Goal: Communication & Community: Answer question/provide support

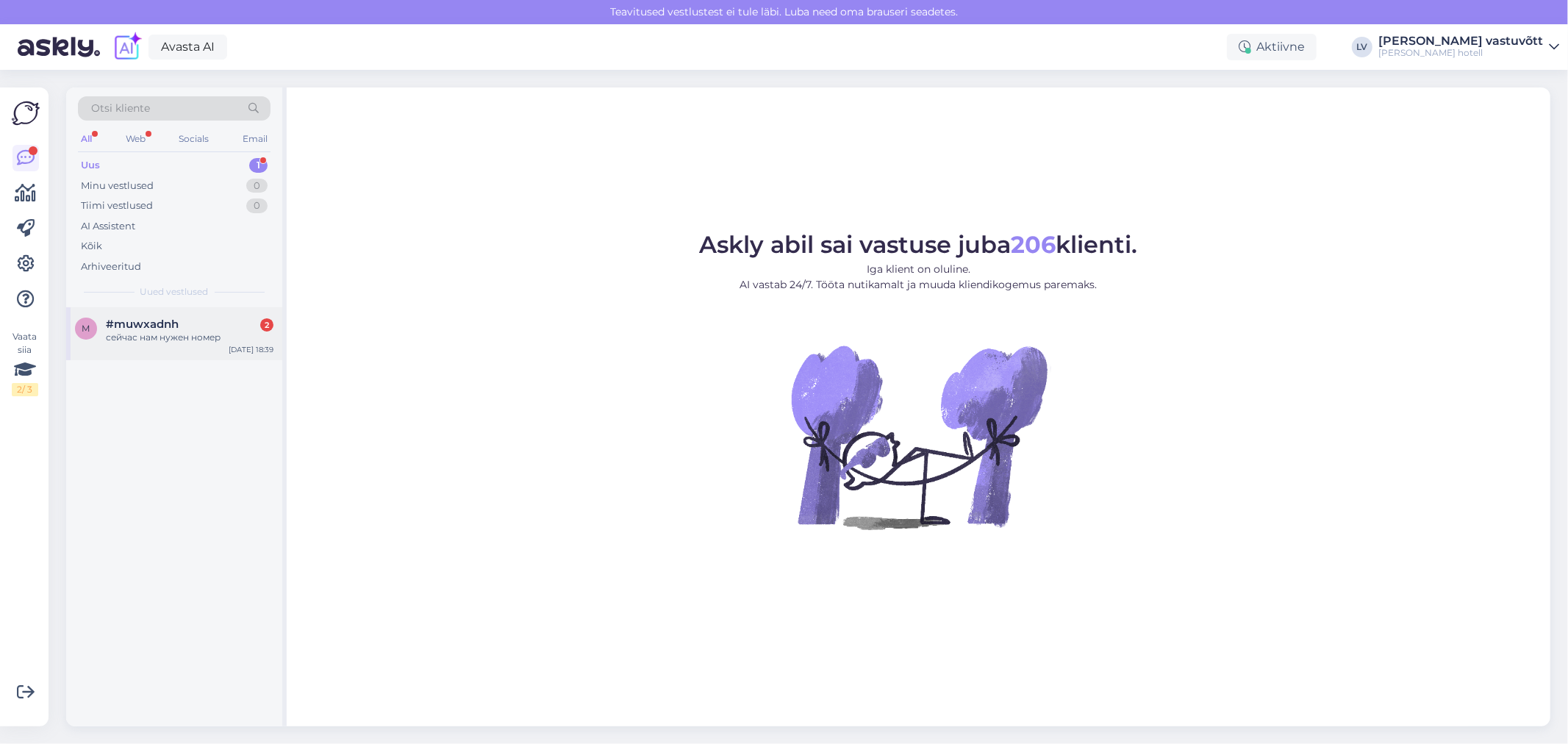
click at [121, 331] on div "сейчас нам нужен номер" at bounding box center [190, 337] width 168 height 13
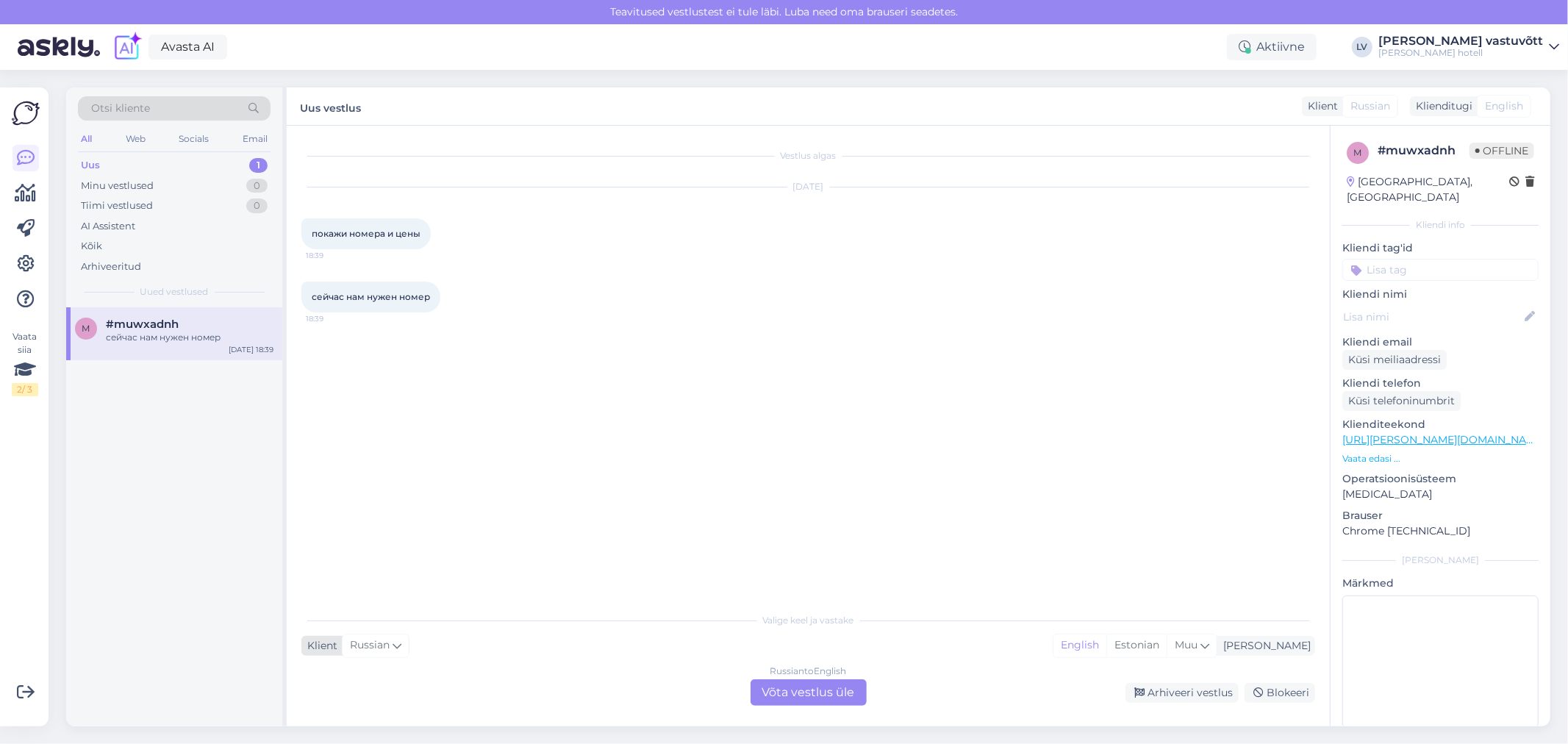
click at [397, 643] on icon at bounding box center [396, 645] width 9 height 16
click at [449, 297] on icon at bounding box center [450, 296] width 4 height 9
click at [468, 317] on link "Näita English tõlget" at bounding box center [509, 320] width 129 height 19
click at [440, 233] on icon at bounding box center [440, 233] width 4 height 9
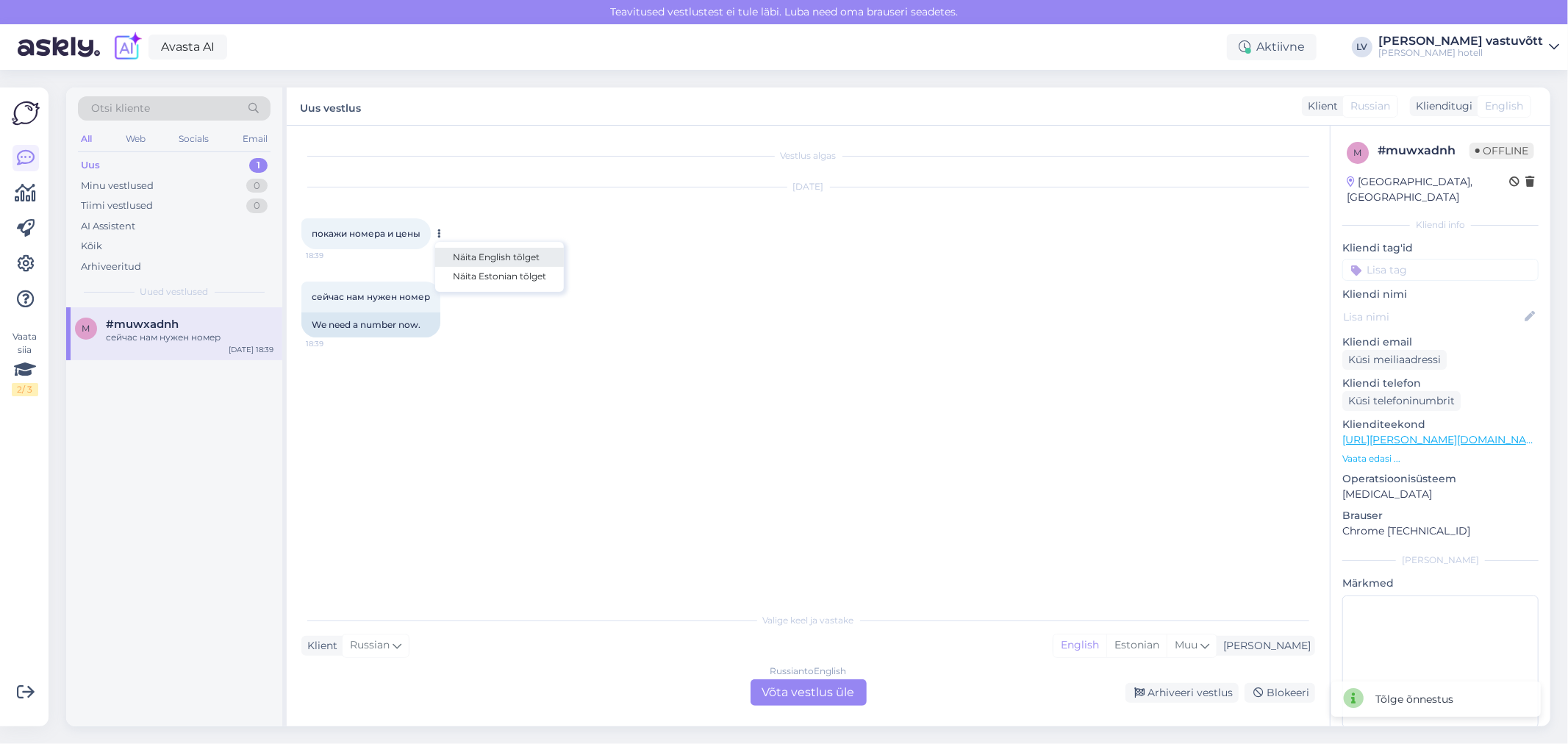
click at [461, 254] on link "Näita English tõlget" at bounding box center [499, 256] width 129 height 19
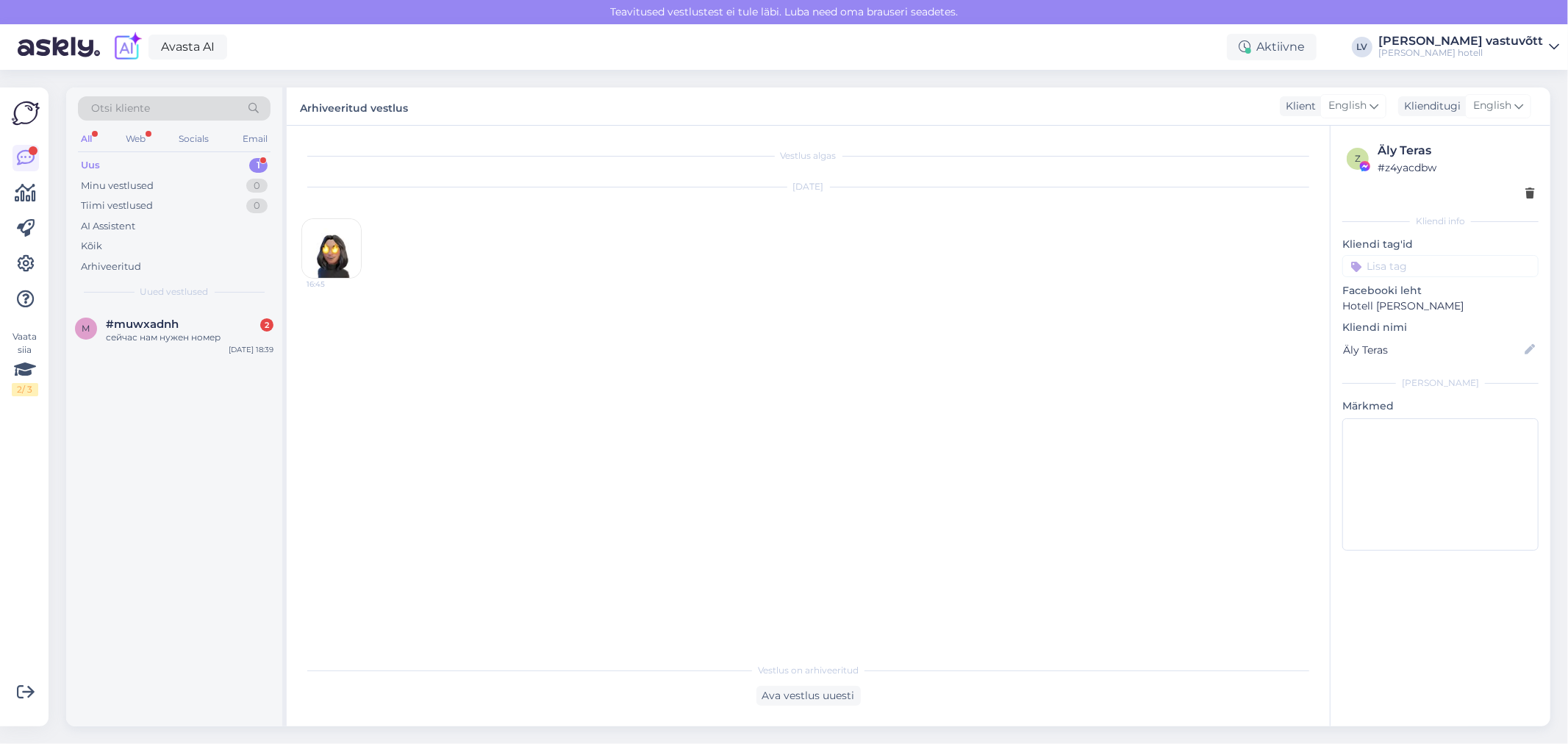
click at [119, 141] on div "All Web Socials Email" at bounding box center [174, 141] width 193 height 23
click at [130, 138] on div "Web" at bounding box center [136, 139] width 26 height 19
click at [131, 320] on span "#muwxadnh" at bounding box center [142, 323] width 73 height 13
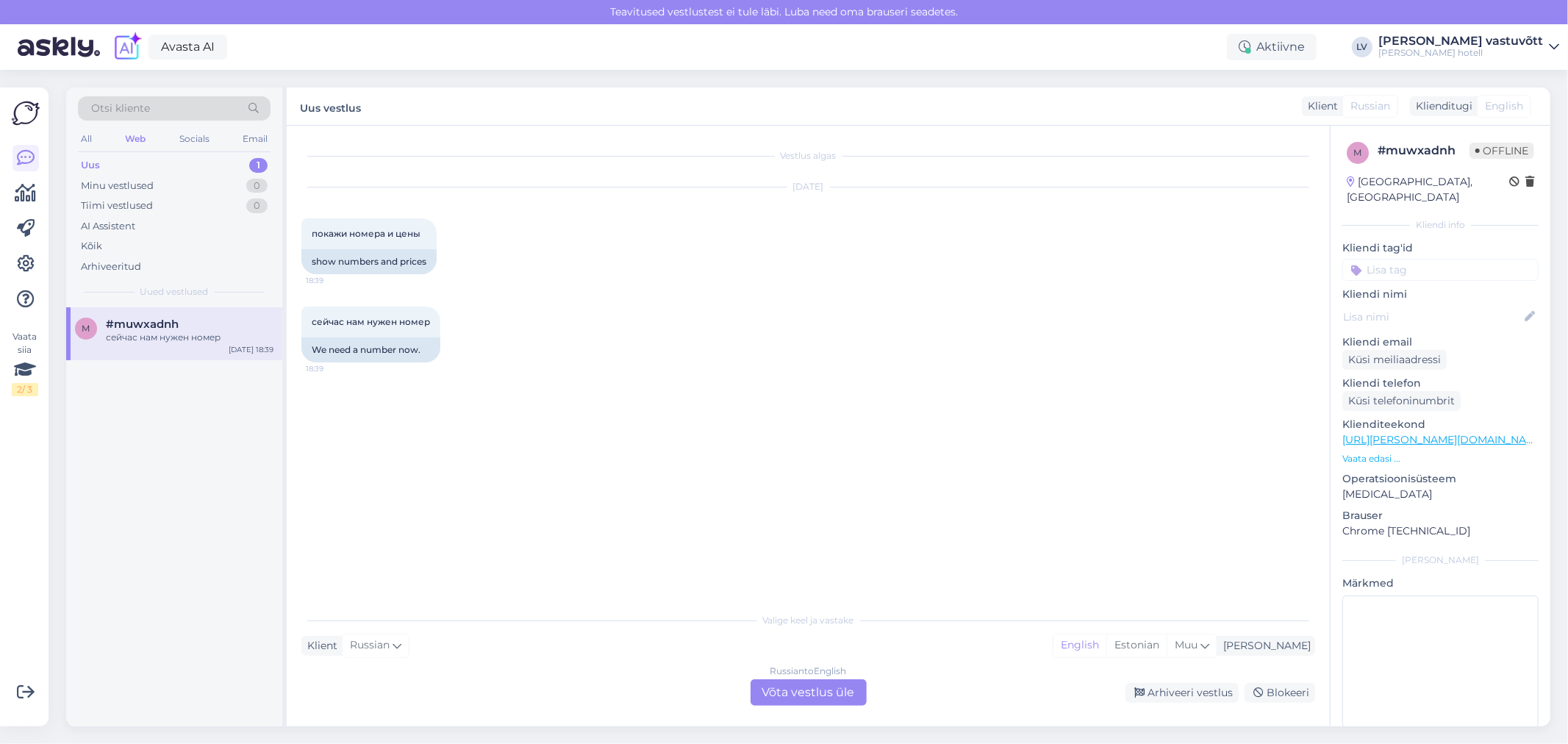
drag, startPoint x: 571, startPoint y: 643, endPoint x: 646, endPoint y: 645, distance: 75.0
click at [574, 643] on div "Klient Russian Mina English Estonian Muu" at bounding box center [808, 645] width 1013 height 20
click at [806, 687] on div "Russian to English Võta vestlus üle" at bounding box center [808, 692] width 116 height 27
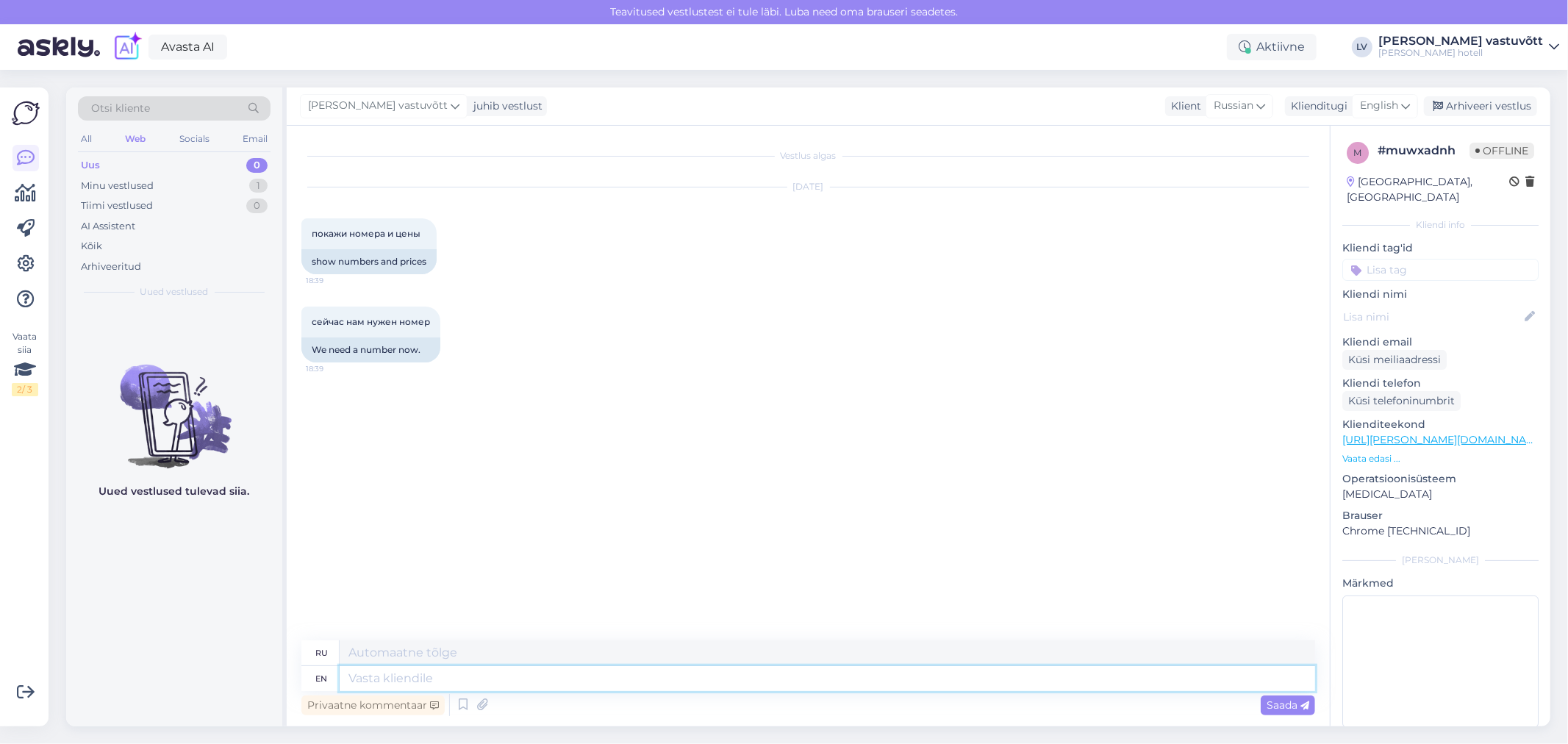
click at [474, 679] on textarea at bounding box center [827, 678] width 976 height 25
paste textarea "Hello! Thank you for the letter. We are glad to hear that you are interested in…"
type textarea "Hello! Thank you for the letter. We are glad to hear that you are interested in…"
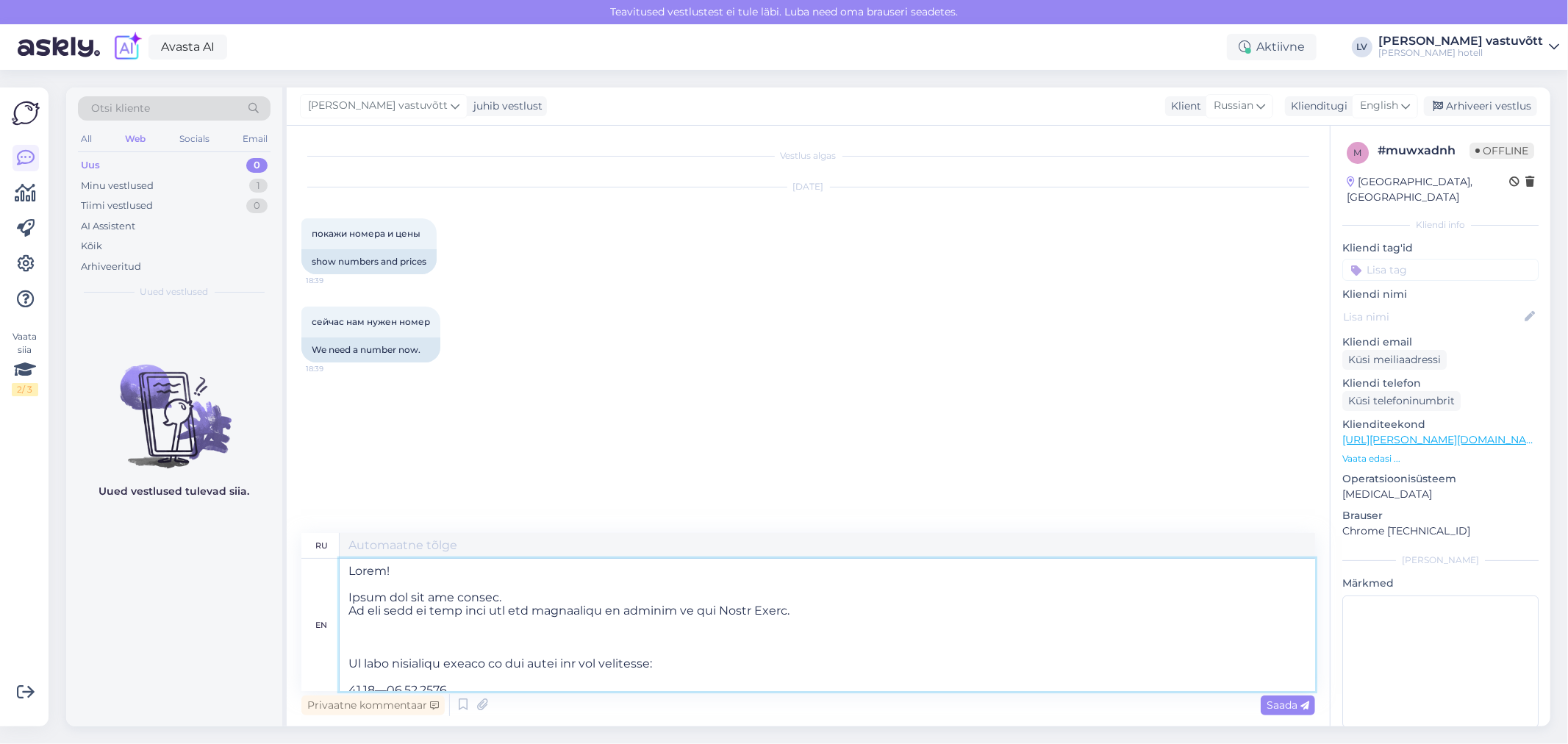
scroll to position [443, 0]
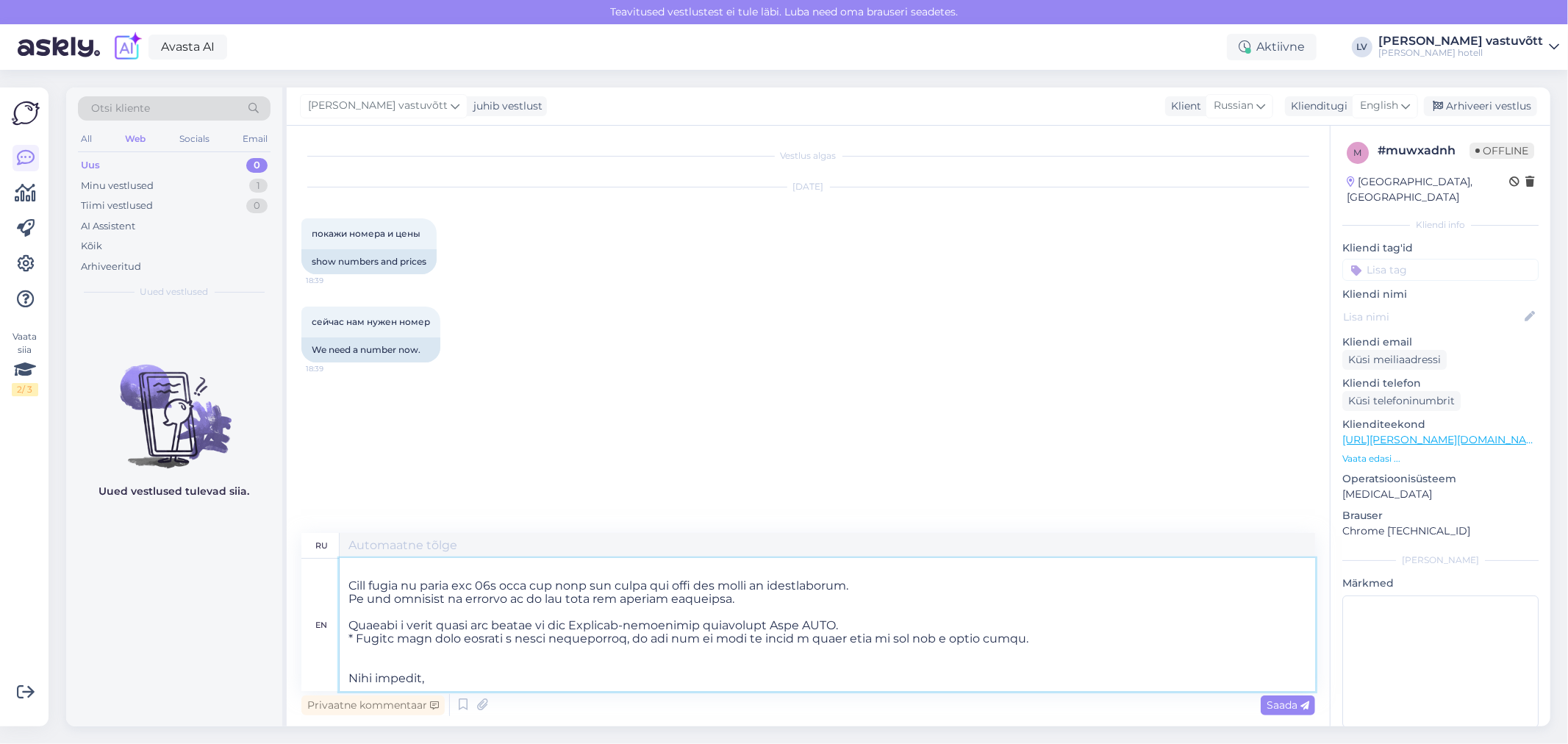
type textarea "Здравствуйте! Спасибо за письмо. Мы рады слышать, что вы заинтересованы в прожи…"
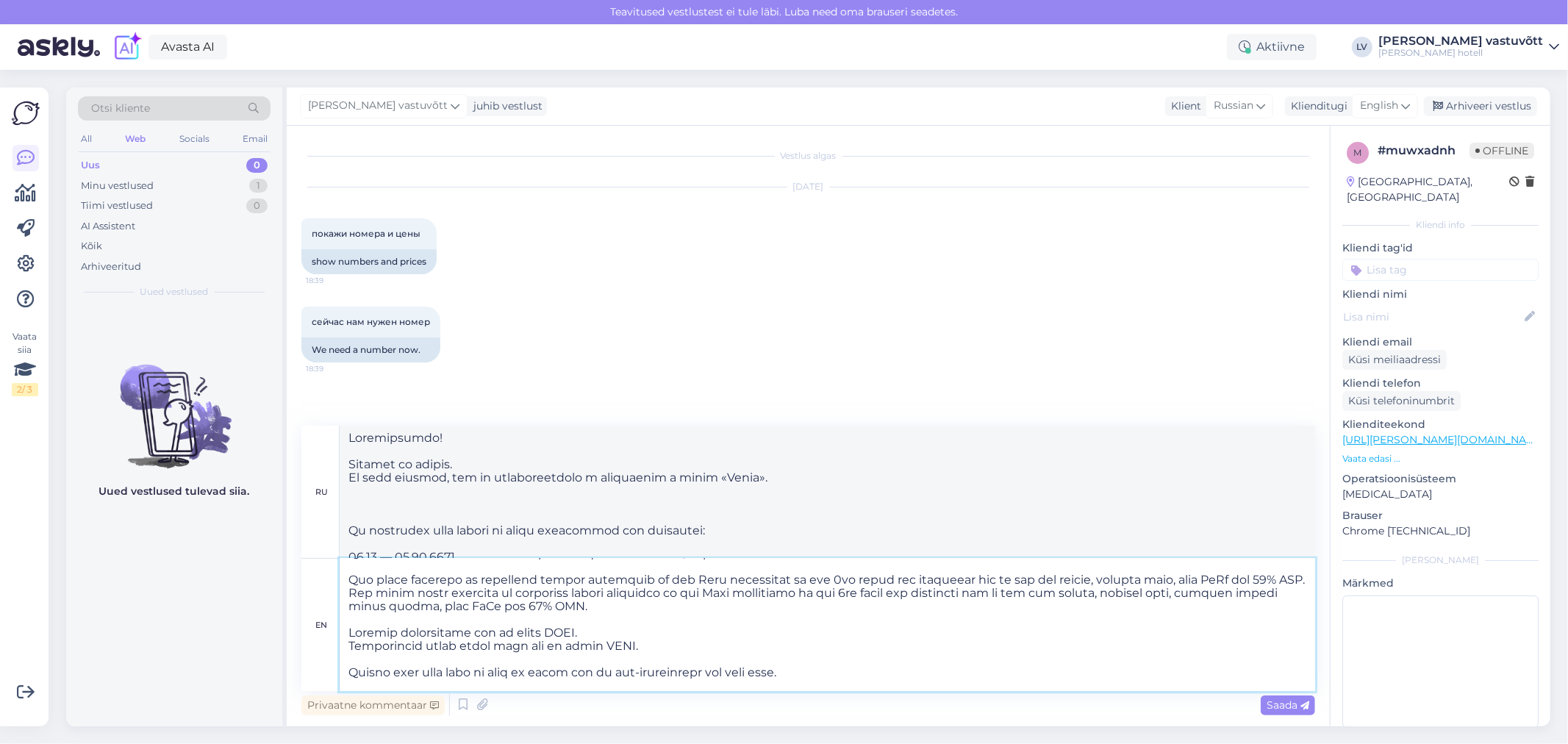
scroll to position [280, 0]
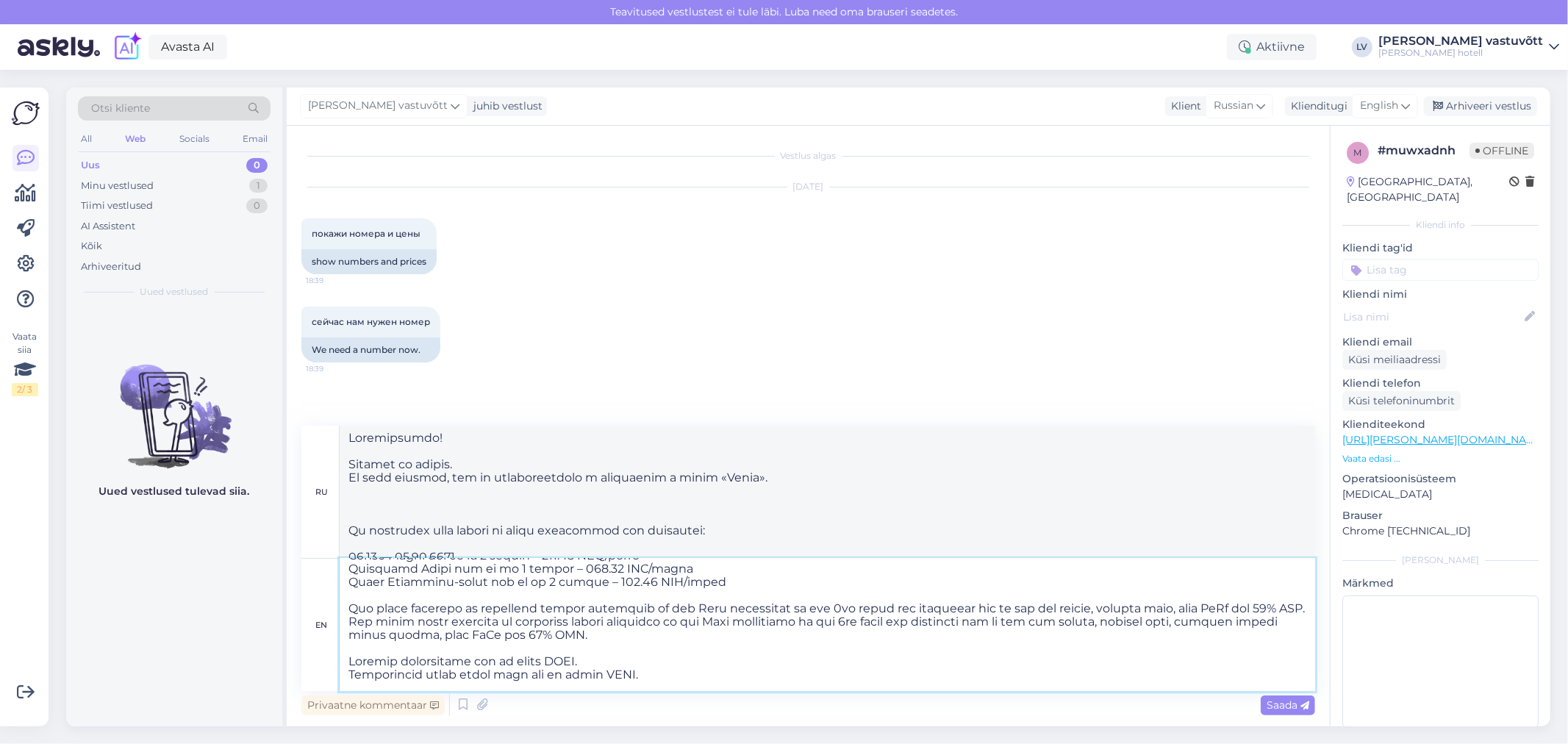
drag, startPoint x: 1284, startPoint y: 610, endPoint x: 348, endPoint y: 601, distance: 936.0
click at [348, 601] on textarea at bounding box center [827, 624] width 976 height 133
type textarea "Hello! Thank you for the letter. We are glad to hear that you are interested in…"
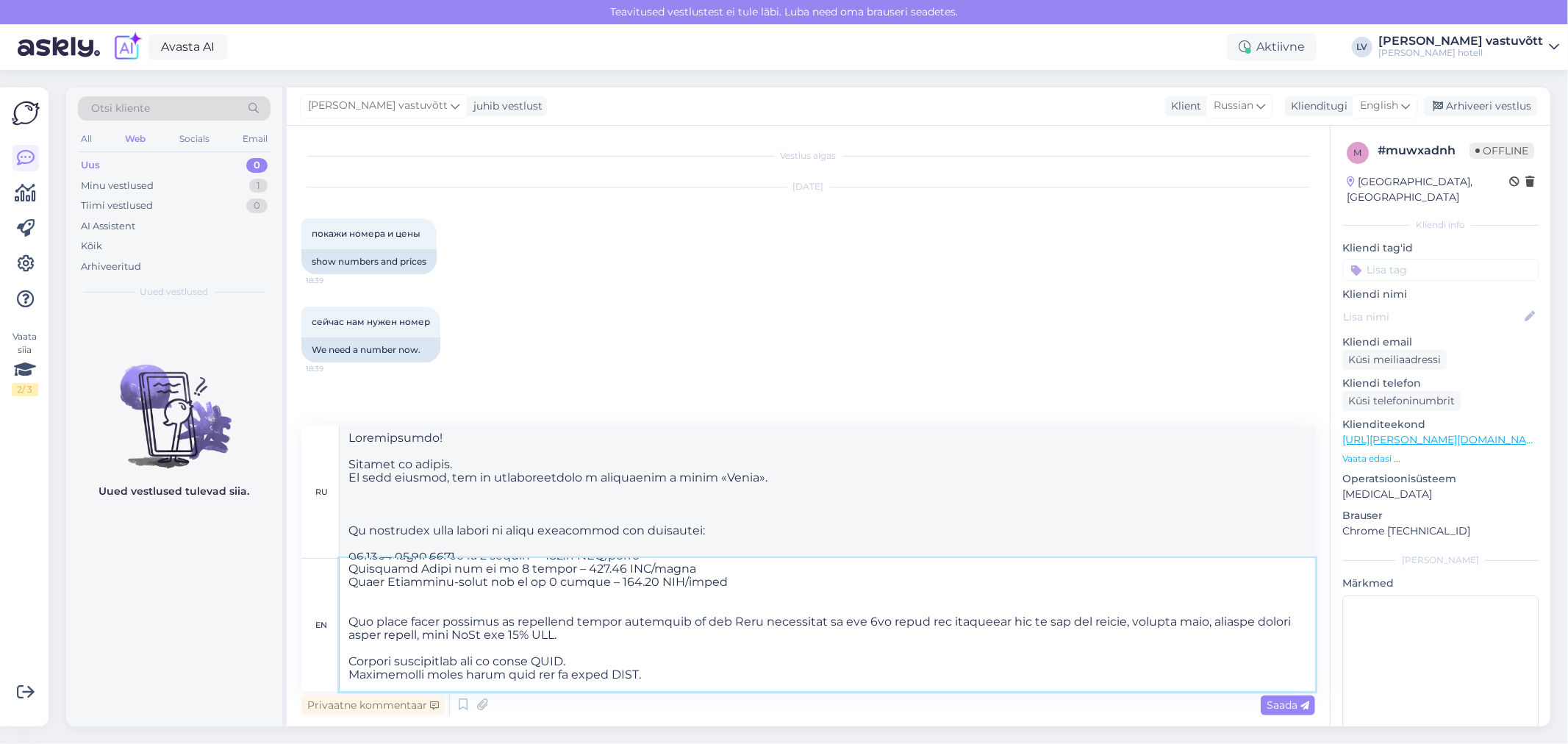
scroll to position [198, 0]
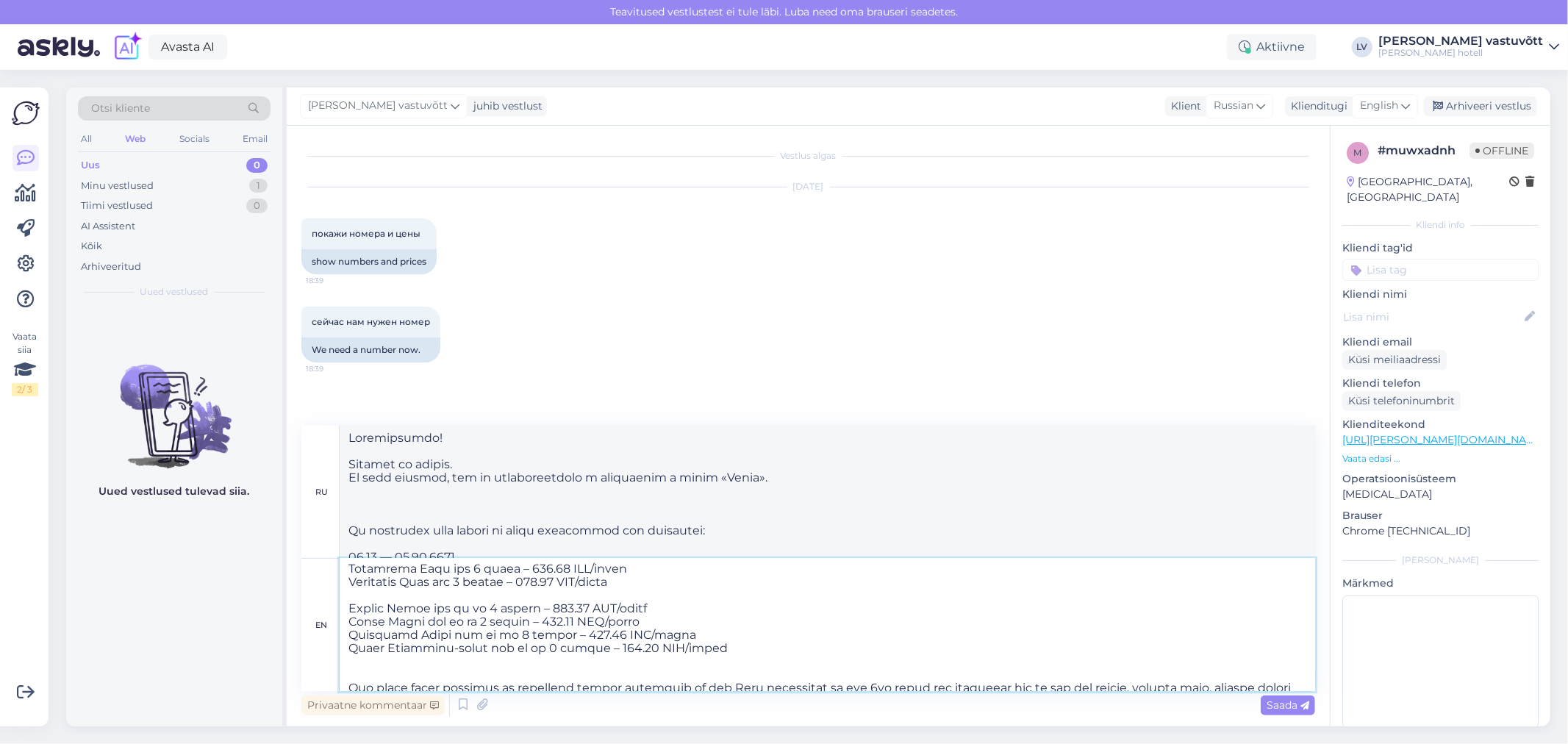
type textarea "Здравствуйте! Спасибо за письмо. Мы рады слышать, что вы заинтересованы в прожи…"
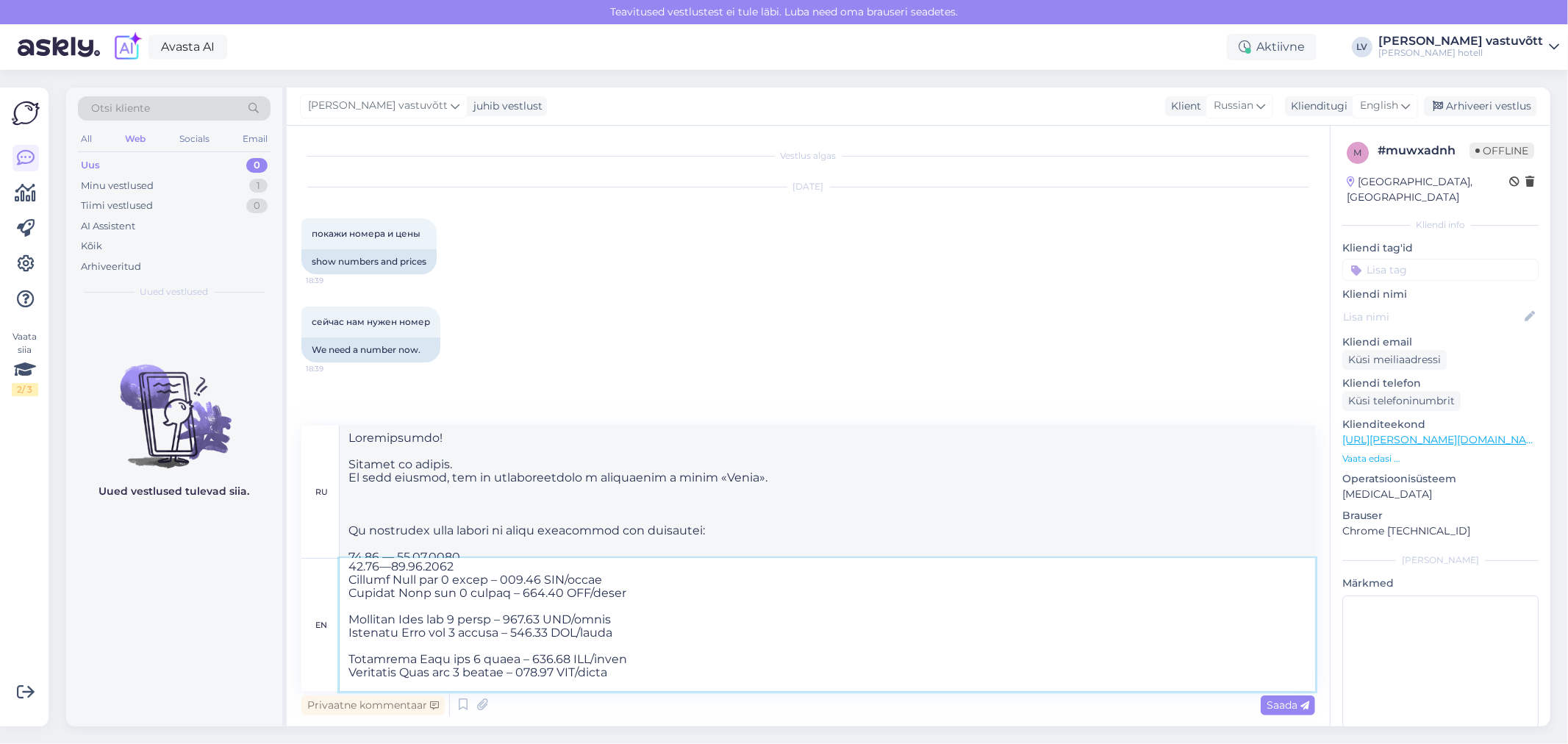
scroll to position [63, 0]
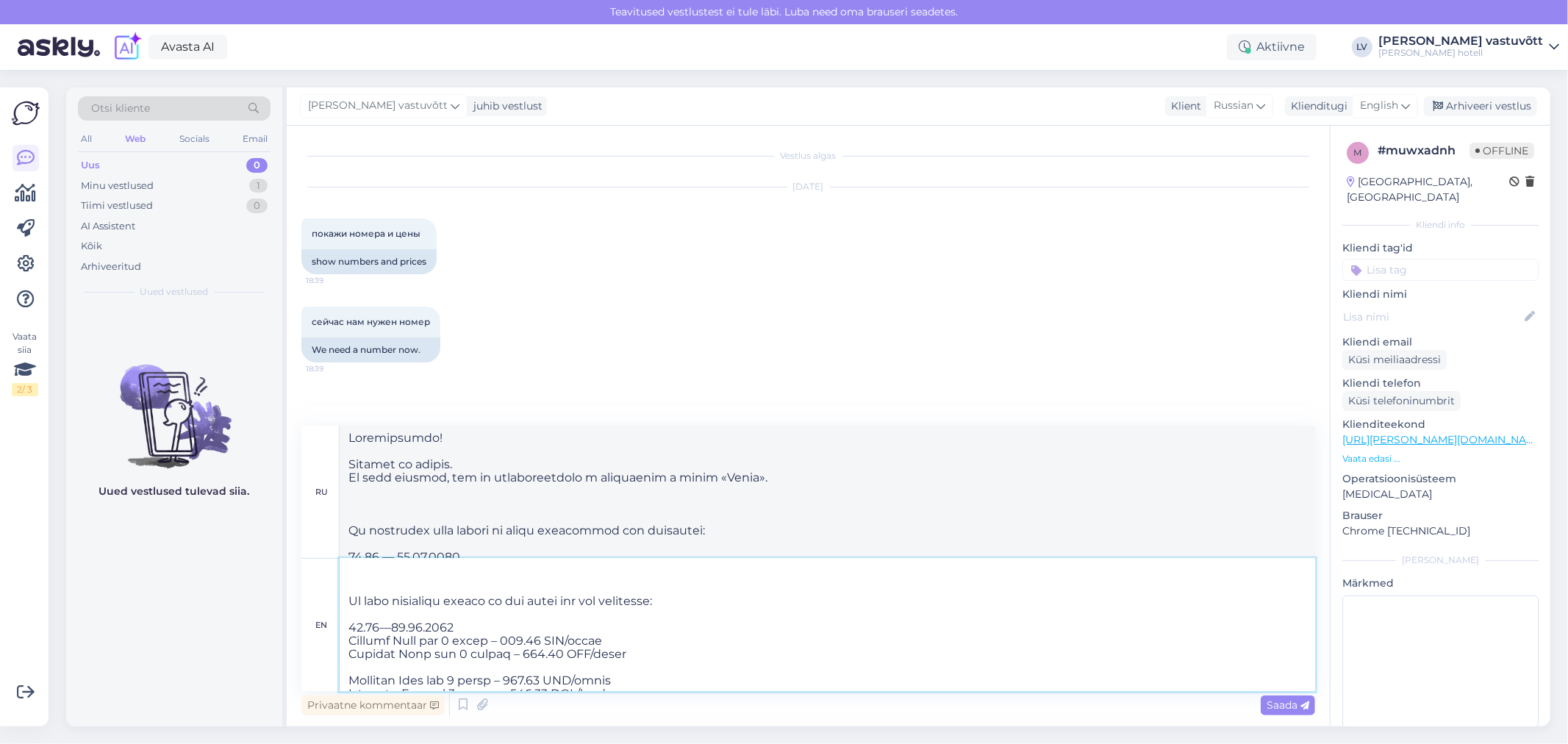
drag, startPoint x: 657, startPoint y: 651, endPoint x: 350, endPoint y: 640, distance: 307.2
click at [350, 640] on textarea at bounding box center [827, 624] width 976 height 133
type textarea "Hello! Thank you for the letter. We are glad to hear that you are interested in…"
type textarea "Здравствуйте! Спасибо за письмо. Мы рады слышать, что вы заинтересованы в прожи…"
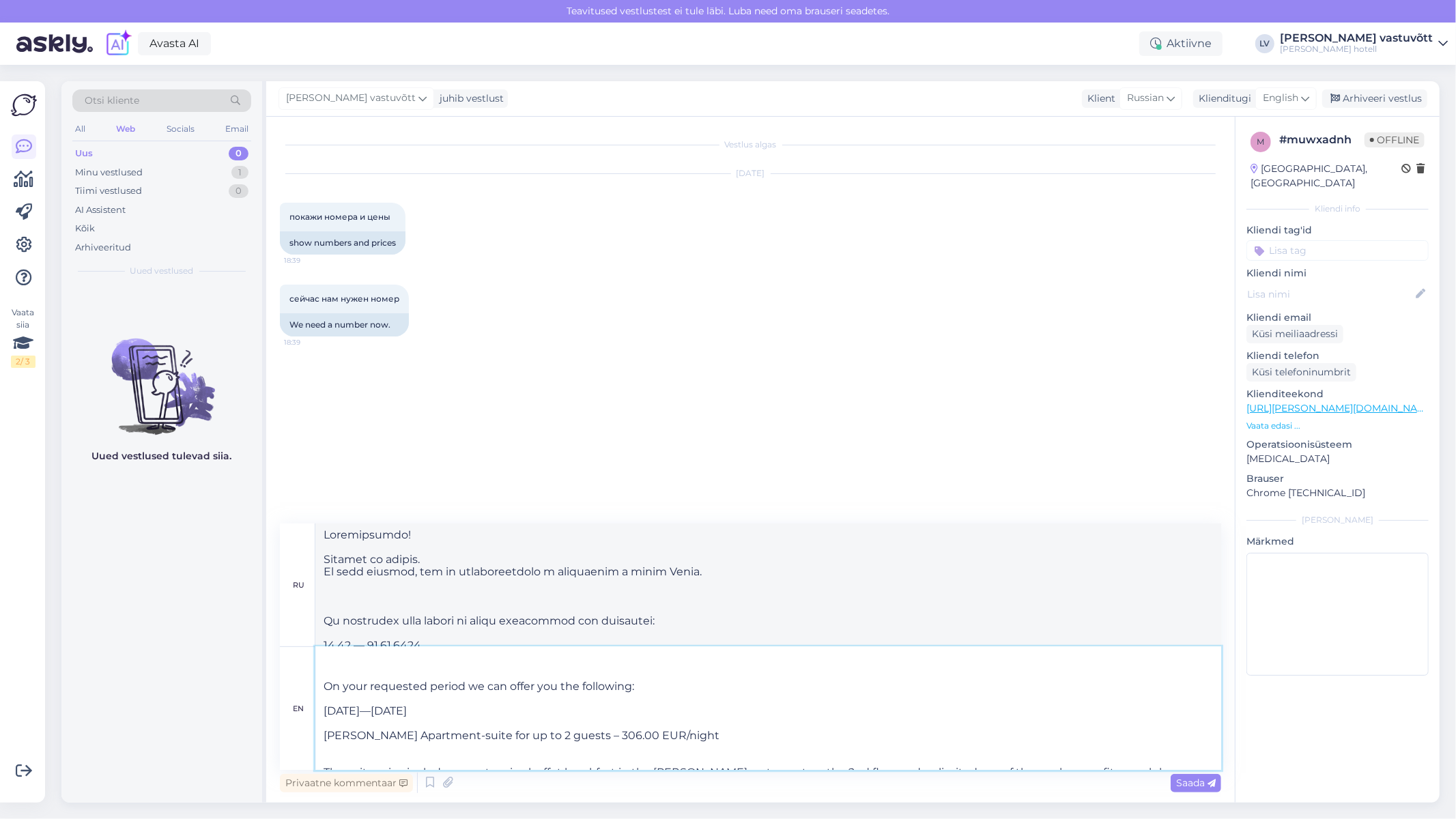
type textarea "Hello! Thank you for the letter. We are glad to hear that you are interested in…"
type textarea "Здравствуйте! Спасибо за письмо. Мы рады слышать, что вы заинтересованы в прожи…"
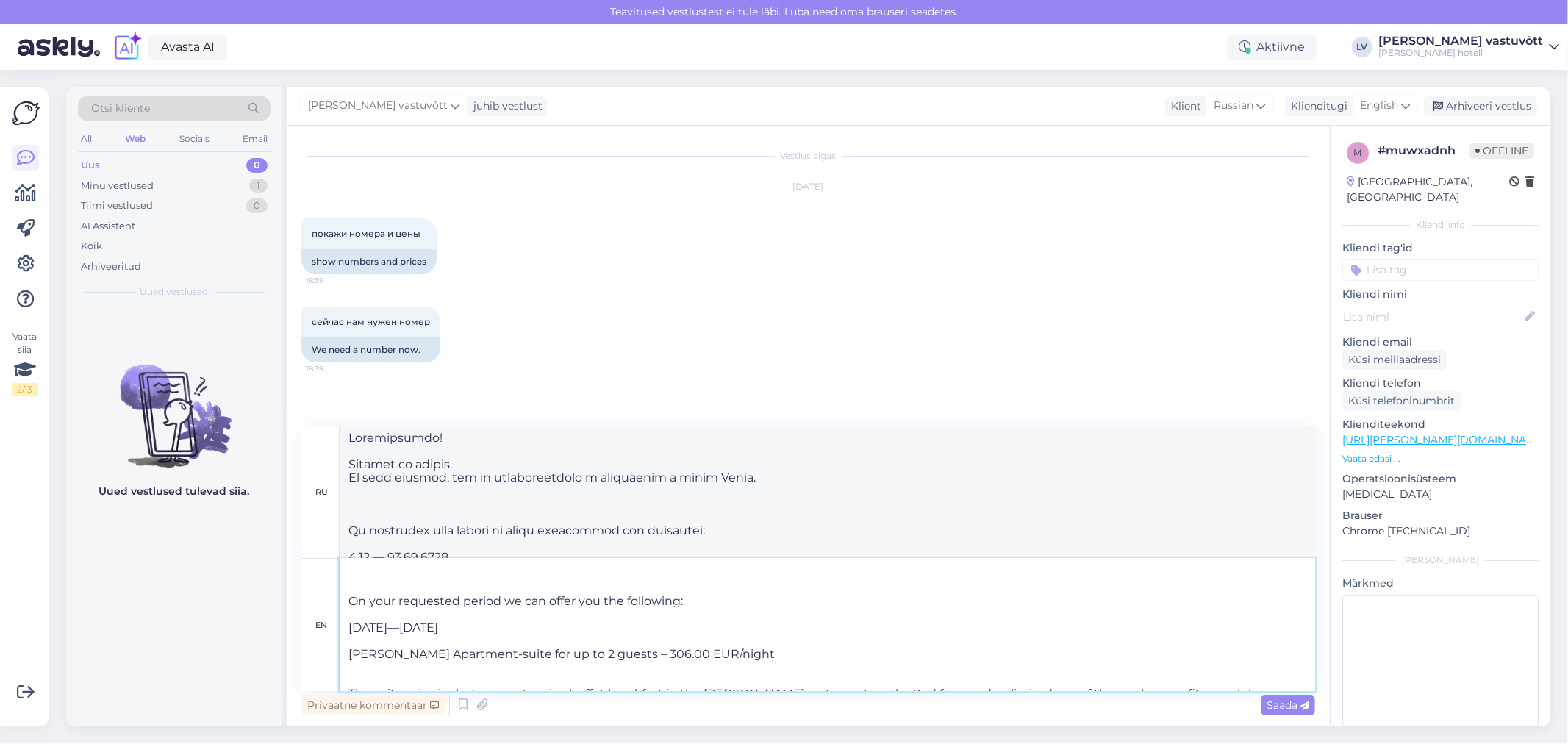
type textarea "Hello! Thank you for the letter. We are glad to hear that you are interested in…"
type textarea "Здравствуйте! Спасибо за письмо. Мы рады слышать, что вы заинтересованы в прожи…"
type textarea "Hello! Thank you for the letter. We are glad to hear that you are interested in…"
type textarea "Здравствуйте! Спасибо за письмо. Мы рады слышать, что вы заинтересованы в прожи…"
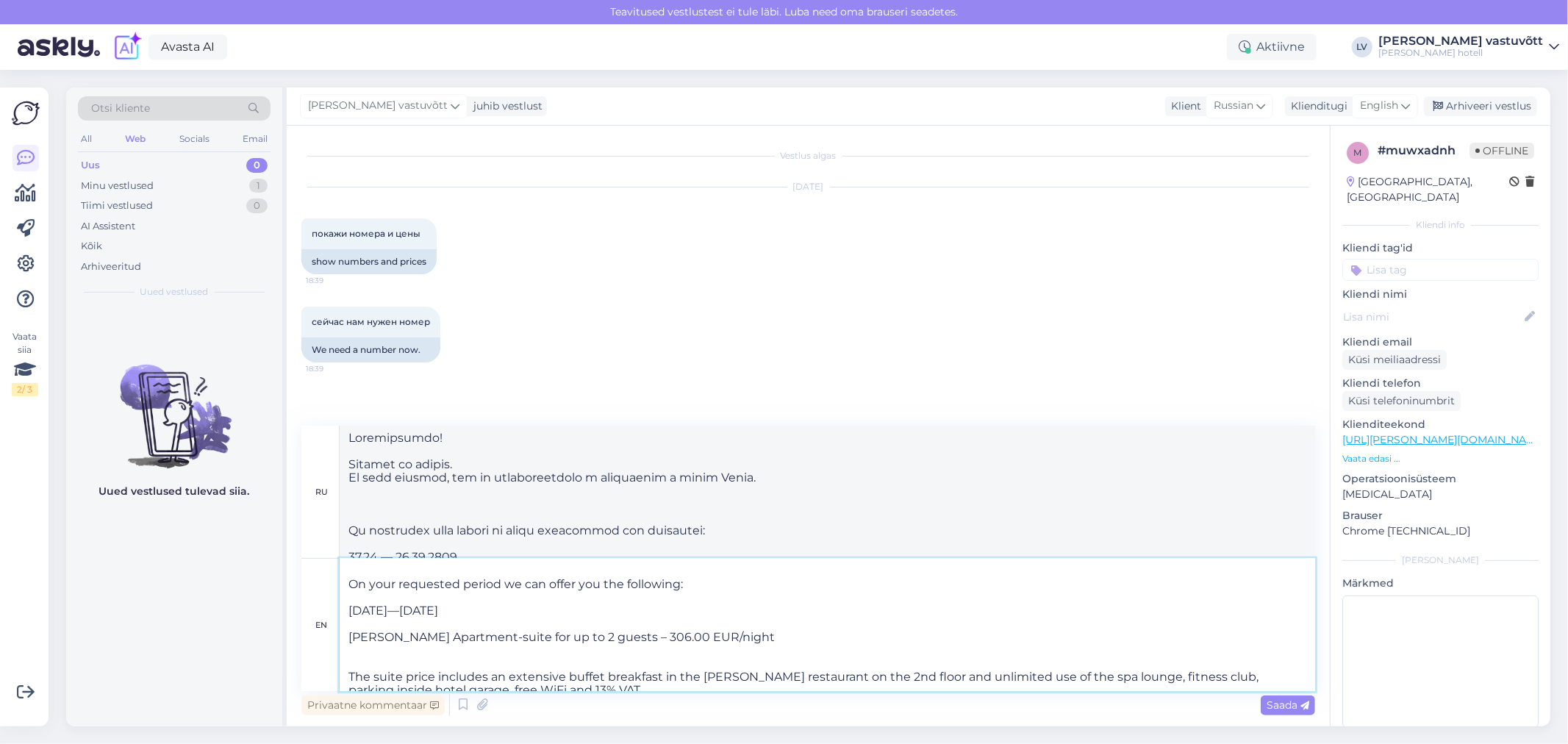
scroll to position [0, 0]
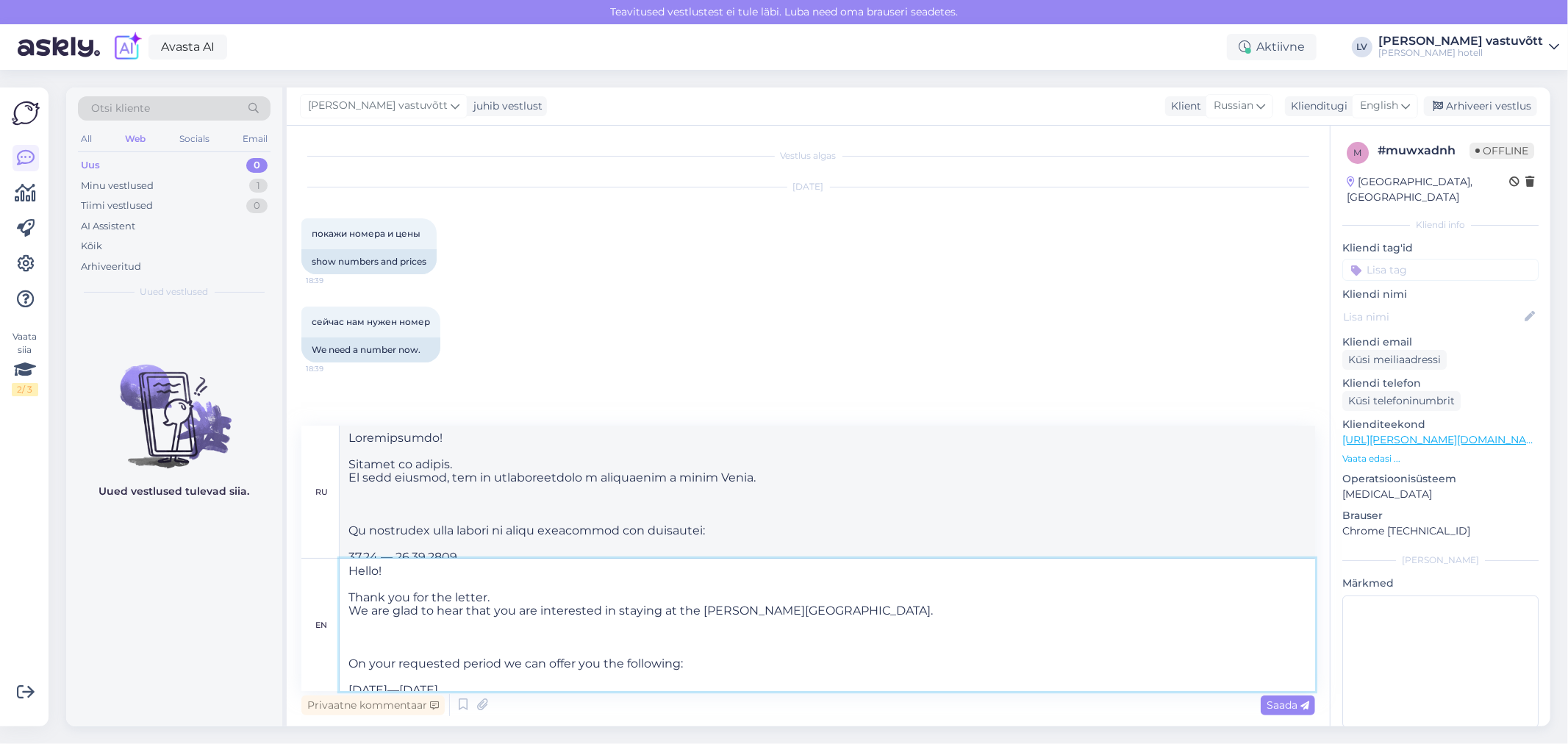
click at [496, 600] on textarea "Hello! Thank you for the letter. We are glad to hear that you are interested in…" at bounding box center [827, 624] width 976 height 133
type textarea "Hello! Thank you for the letter. We are glad to hear that you are interested in…"
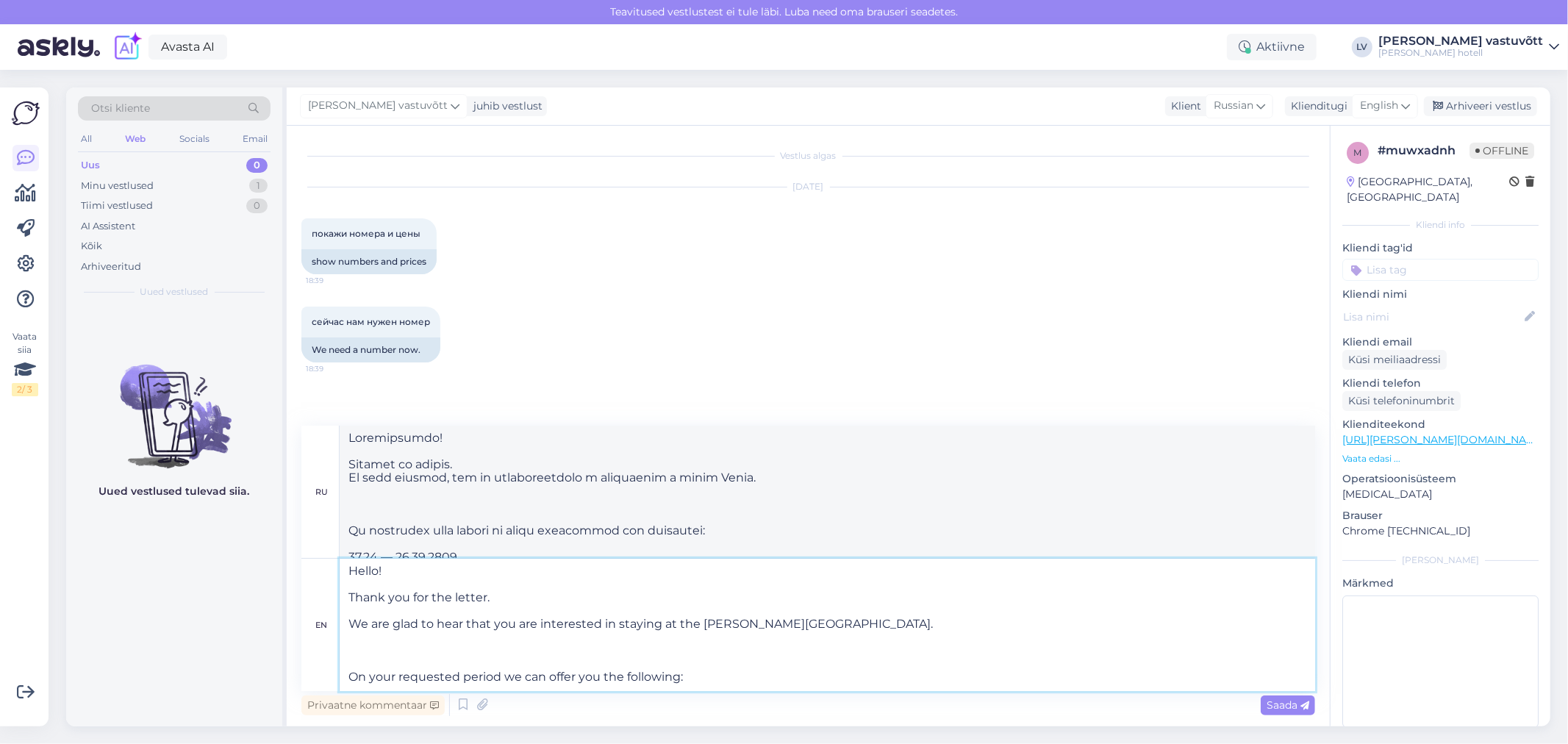
click at [473, 651] on textarea "Hello! Thank you for the letter. We are glad to hear that you are interested in…" at bounding box center [827, 624] width 976 height 133
type textarea "Здравствуйте! Спасибо за письмо. Мы рады слышать, что вы заинтересованы в прожи…"
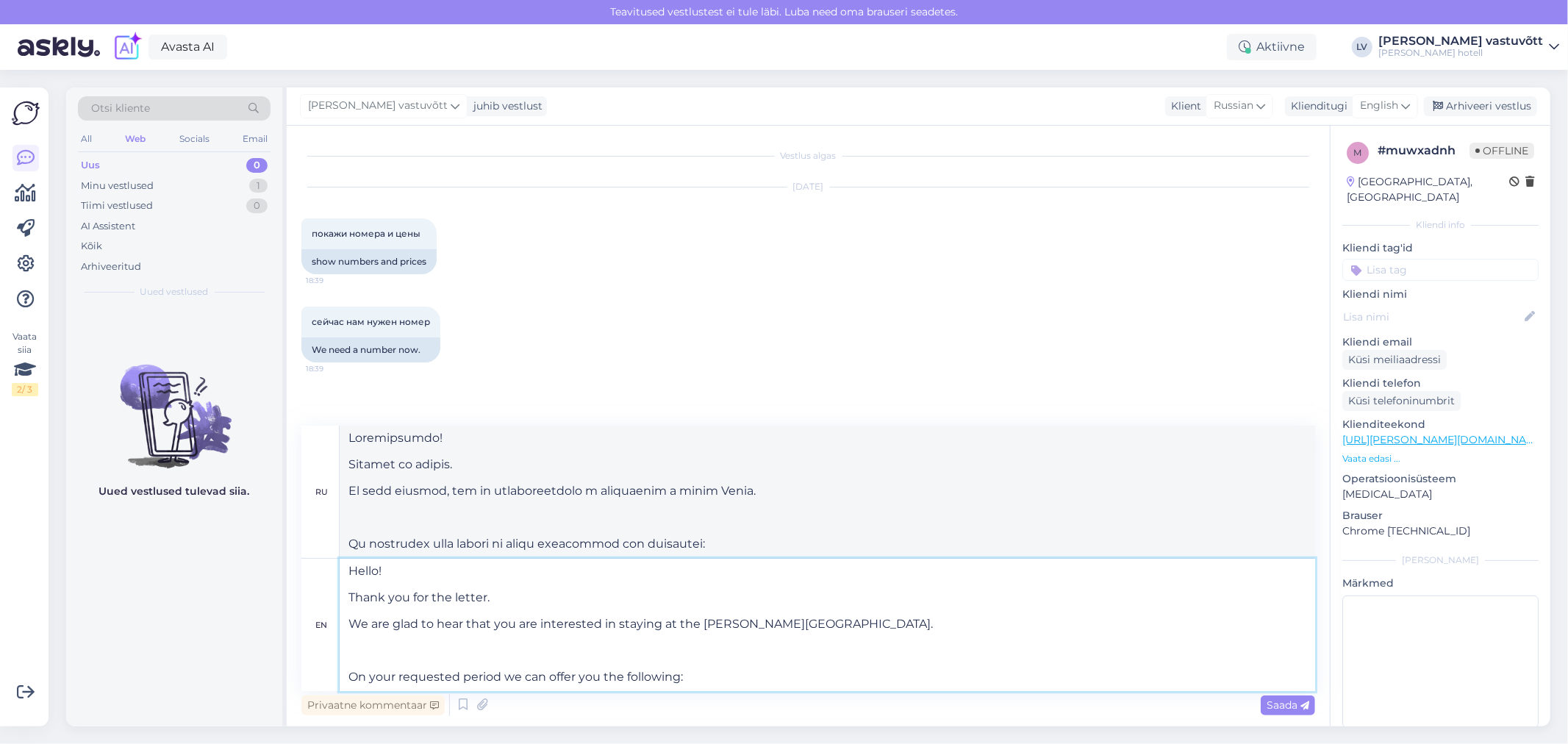
type textarea "Hello! Thank you for the letter. We are glad to hear that you are interested in…"
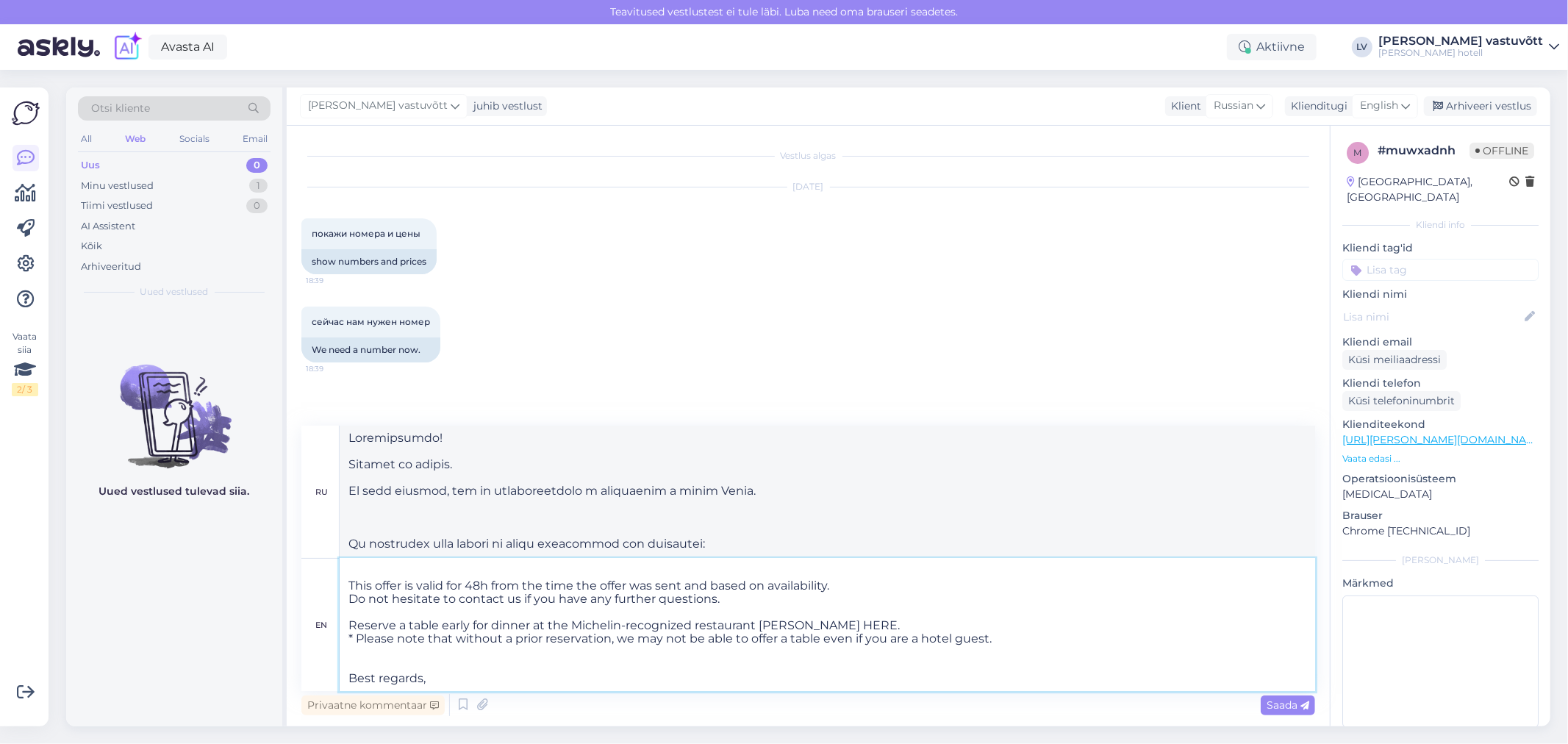
scroll to position [303, 0]
type textarea "Здравствуйте! Спасибо за письмо. Мы рады слышать, что вы заинтересованы в прожи…"
drag, startPoint x: 982, startPoint y: 627, endPoint x: 350, endPoint y: 614, distance: 632.1
click at [350, 614] on textarea "Hello! Thank you for the letter. We are glad to hear that you are interested in…" at bounding box center [827, 624] width 976 height 133
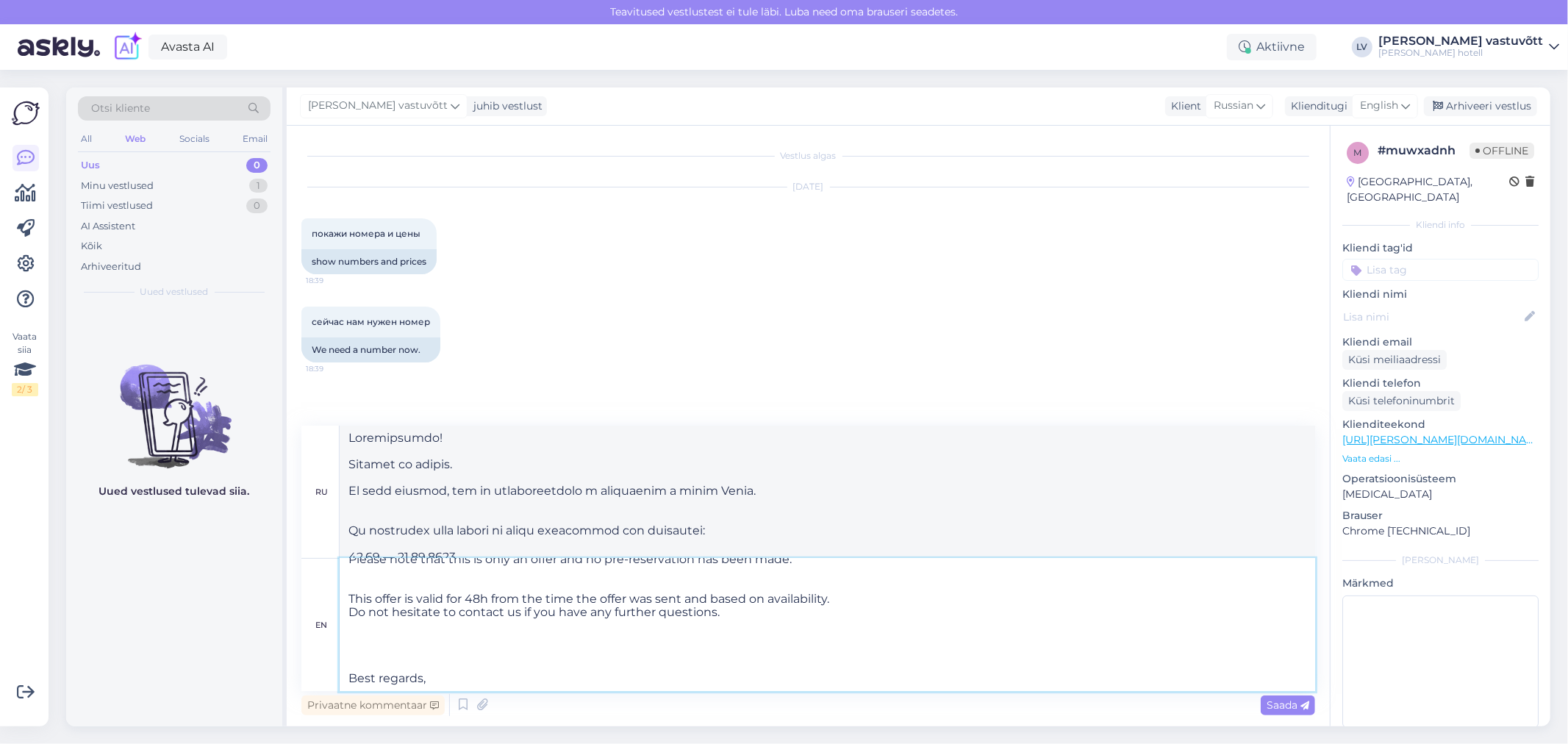
type textarea "Hello! Thank you for the letter. We are glad to hear that you are interested in…"
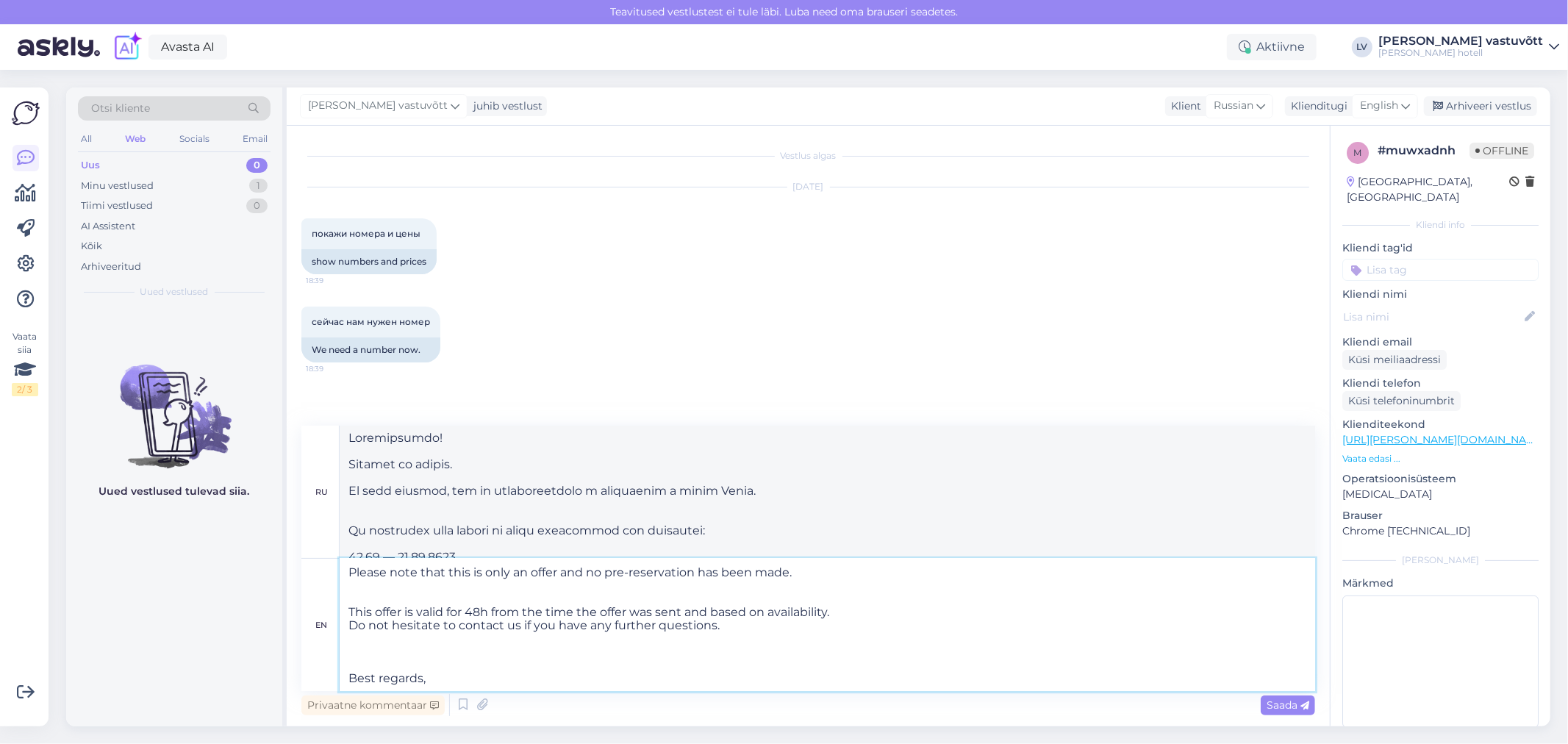
scroll to position [275, 0]
type textarea "Здравствуйте! Спасибо за письмо. Мы рады слышать, что вы заинтересованы в прожи…"
click at [843, 601] on textarea "Hello! Thank you for the letter. We are glad to hear that you are interested in…" at bounding box center [827, 624] width 976 height 133
type textarea "Hello! Thank you for the letter. We are glad to hear that you are interested in…"
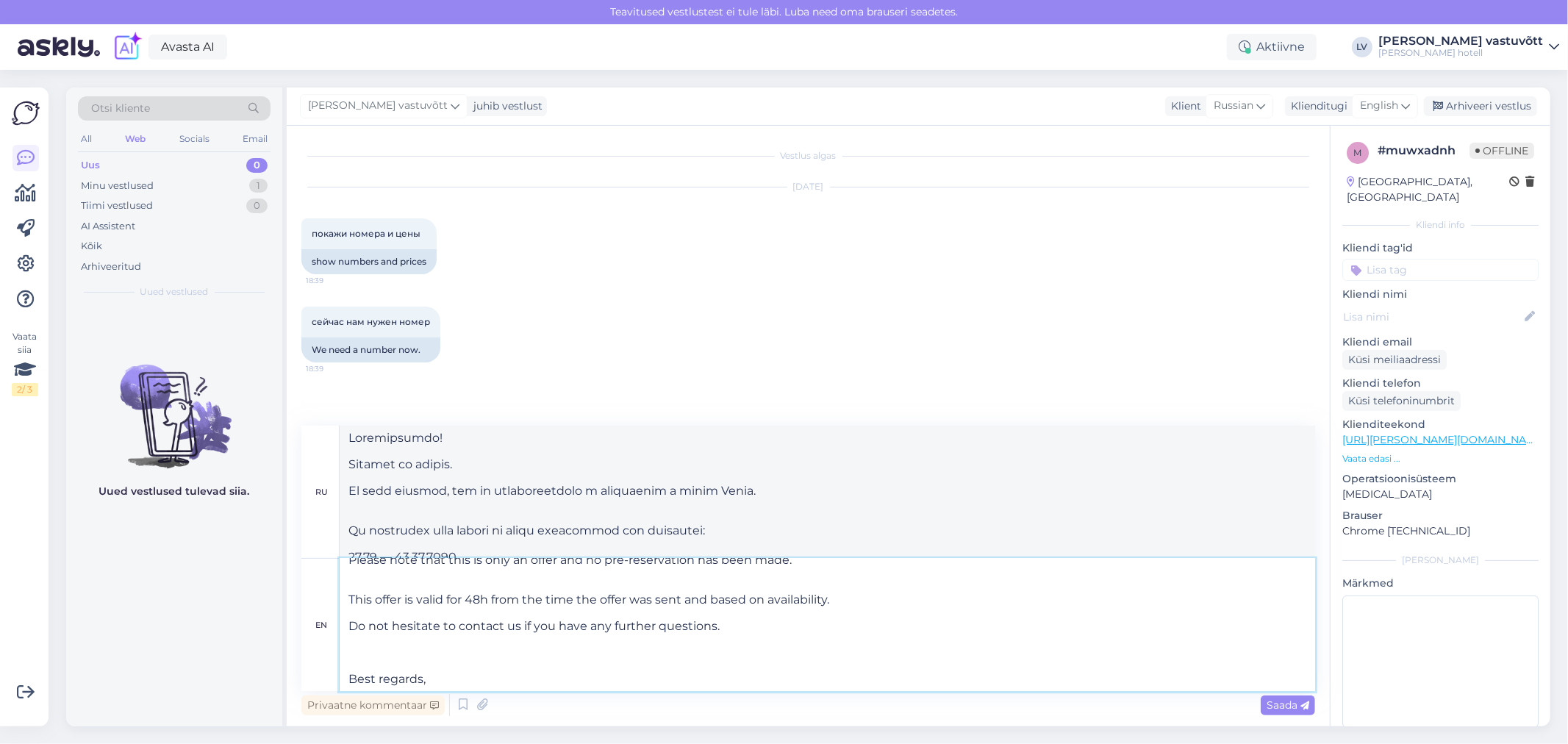
type textarea "Здравствуйте! Спасибо за письмо. Мы рады слышать, что вы заинтересованы в прожи…"
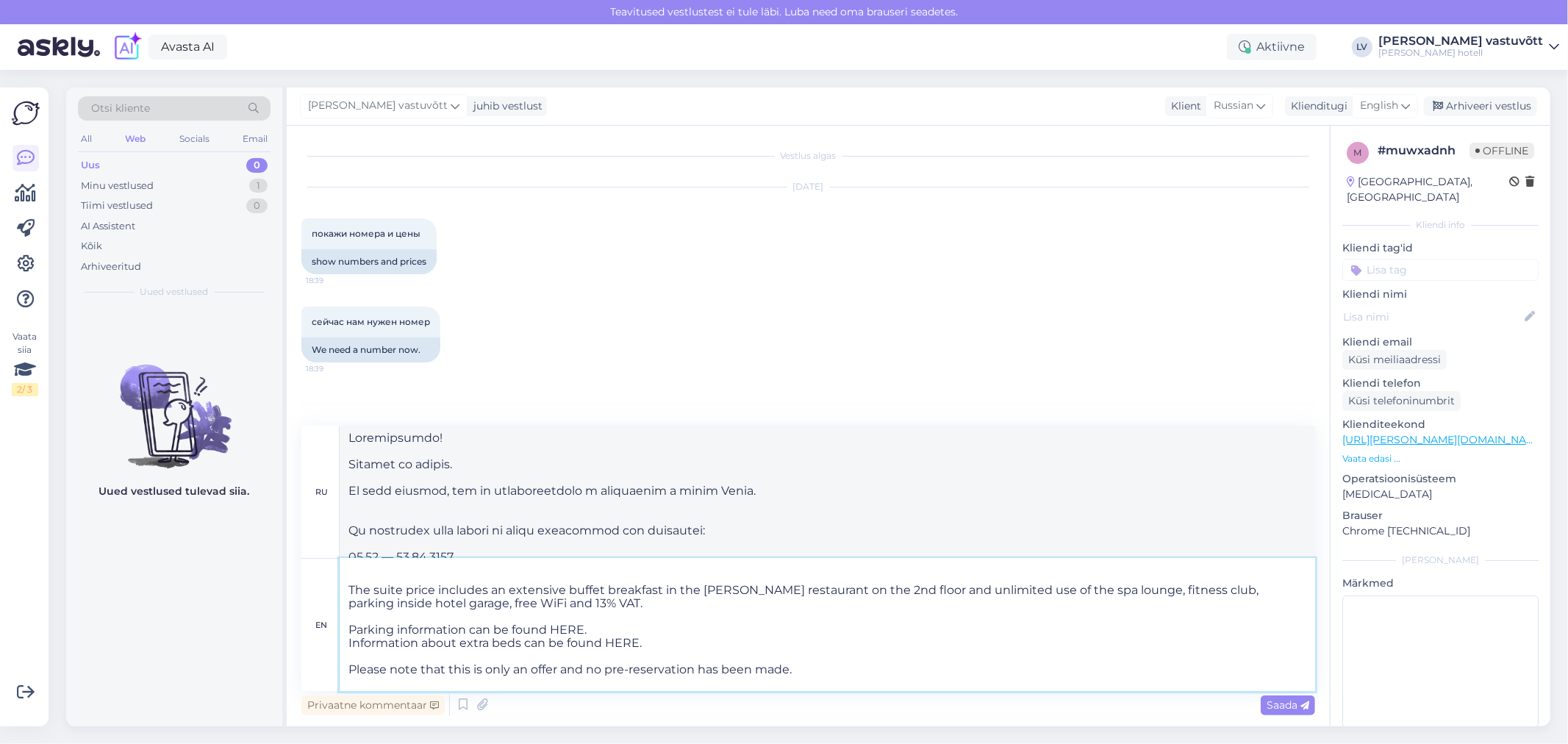
scroll to position [194, 0]
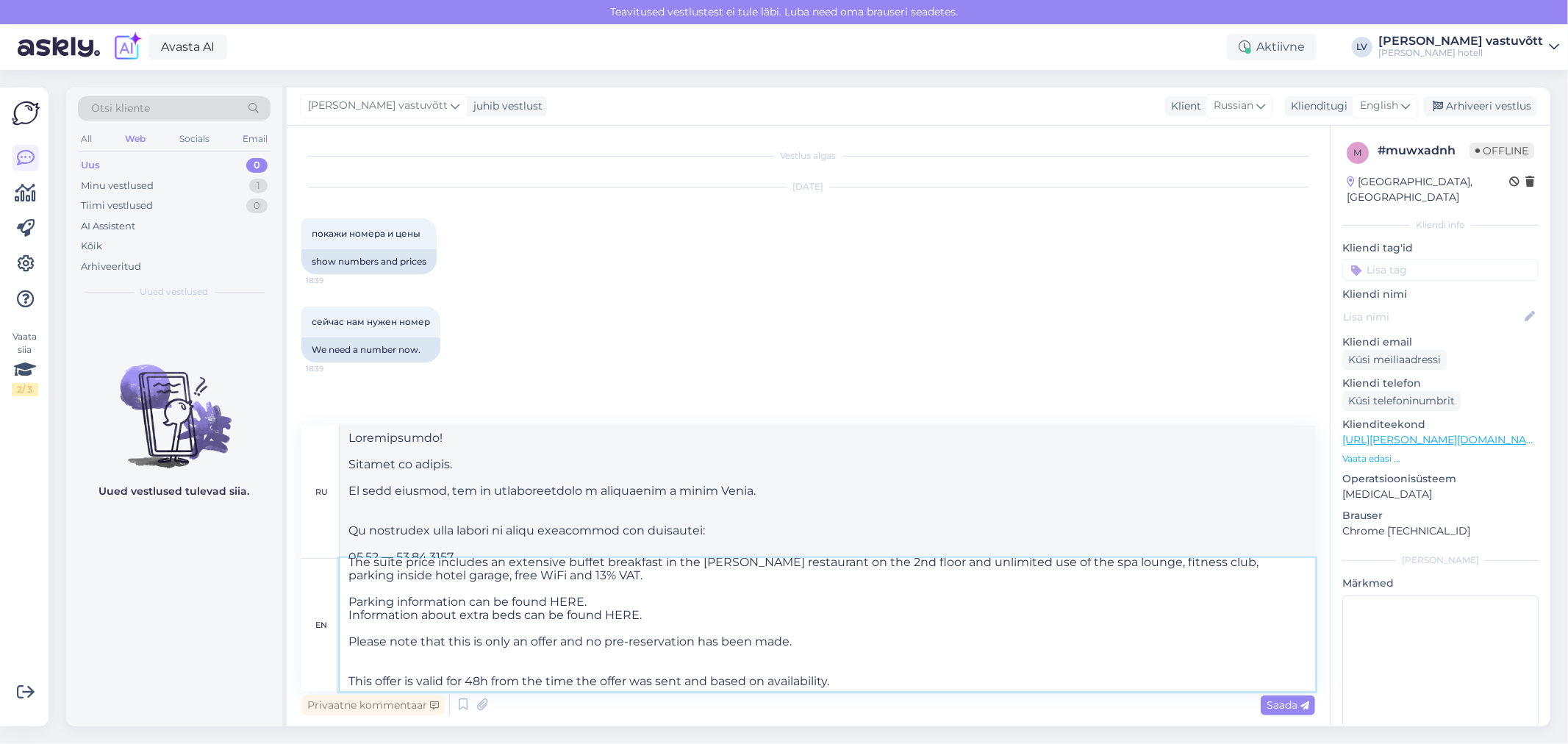
drag, startPoint x: 666, startPoint y: 615, endPoint x: 342, endPoint y: 604, distance: 324.2
click at [342, 604] on textarea "Hello! Thank you for the letter. We are glad to hear that you are interested in…" at bounding box center [827, 624] width 976 height 133
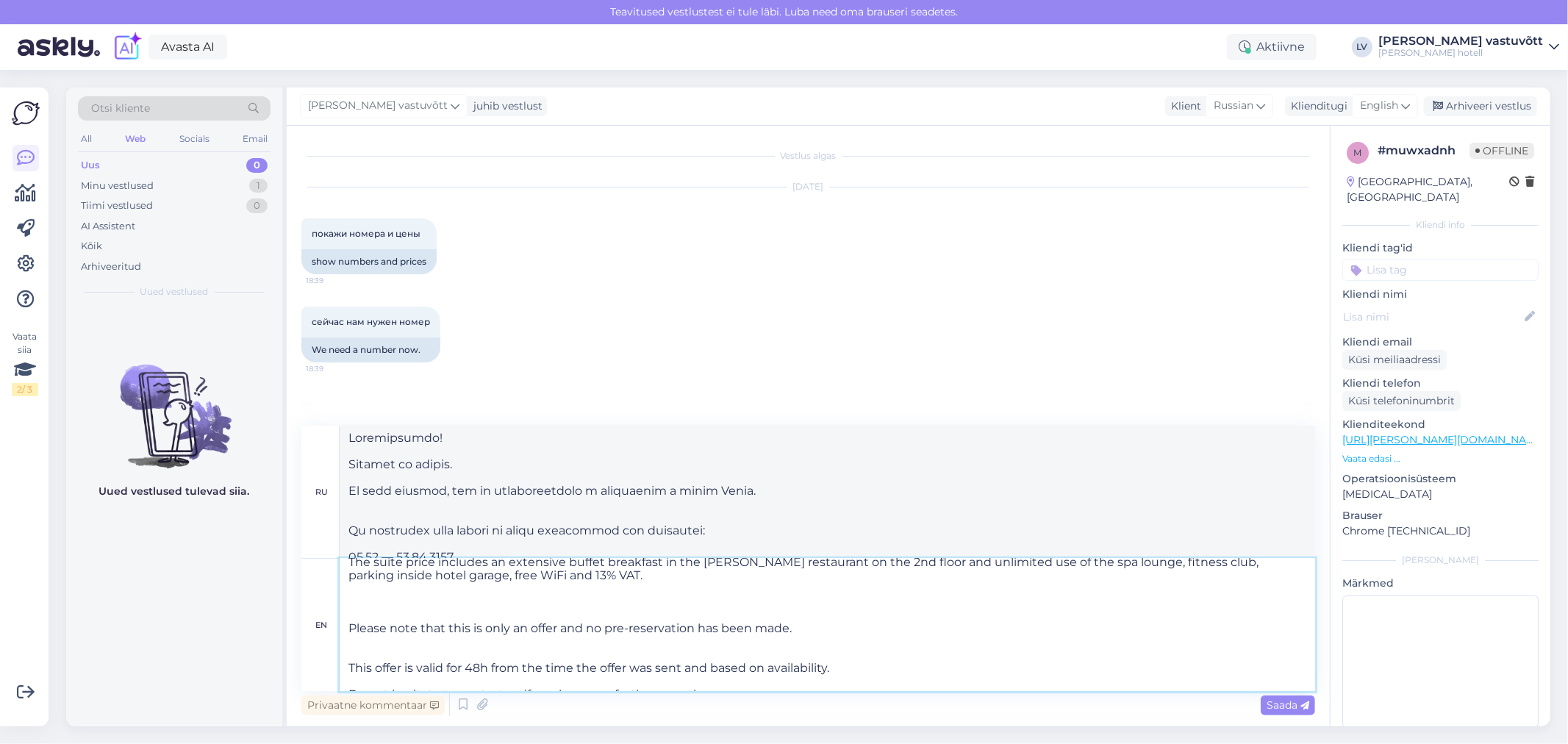
type textarea "Hello! Thank you for the letter. We are glad to hear that you are interested in…"
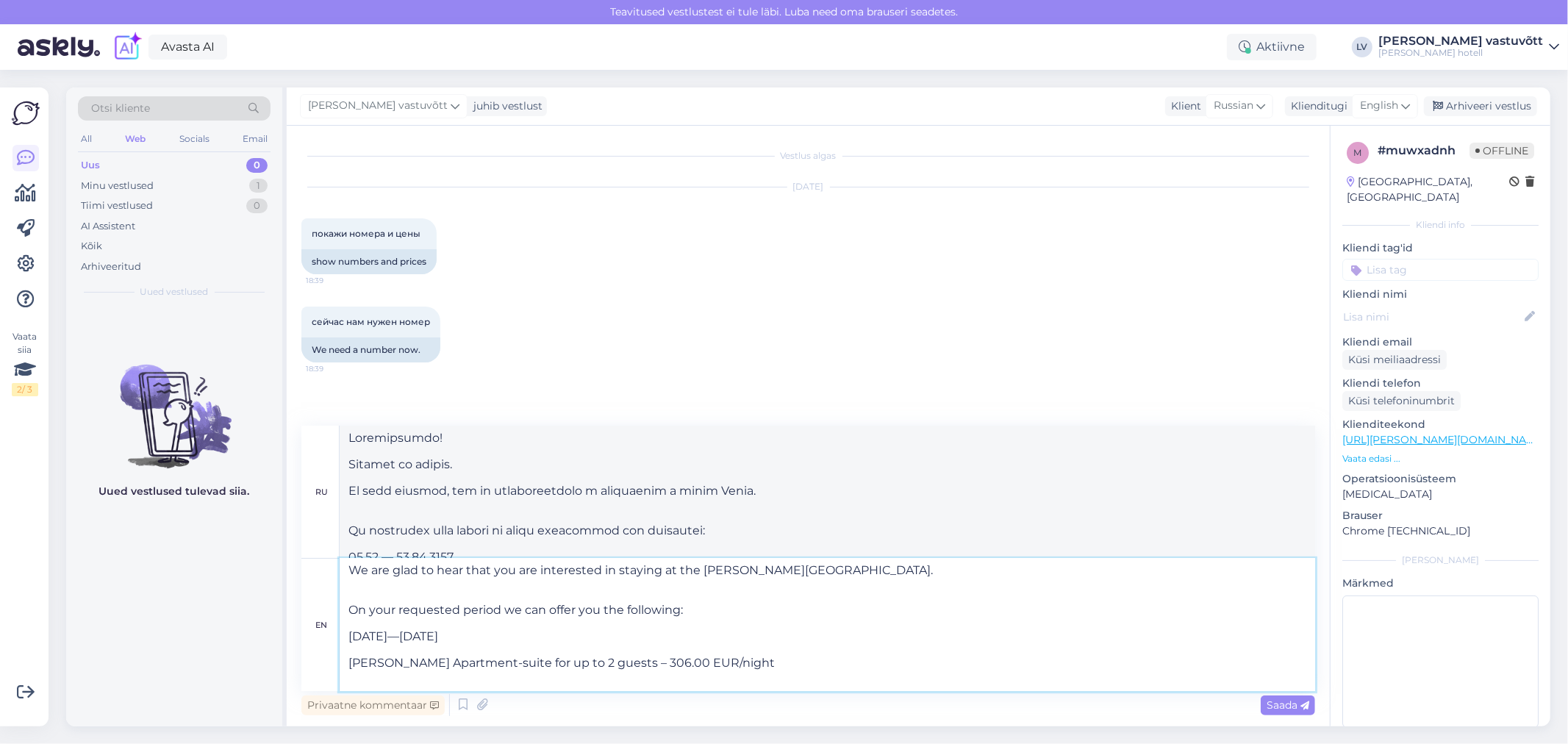
scroll to position [113, 0]
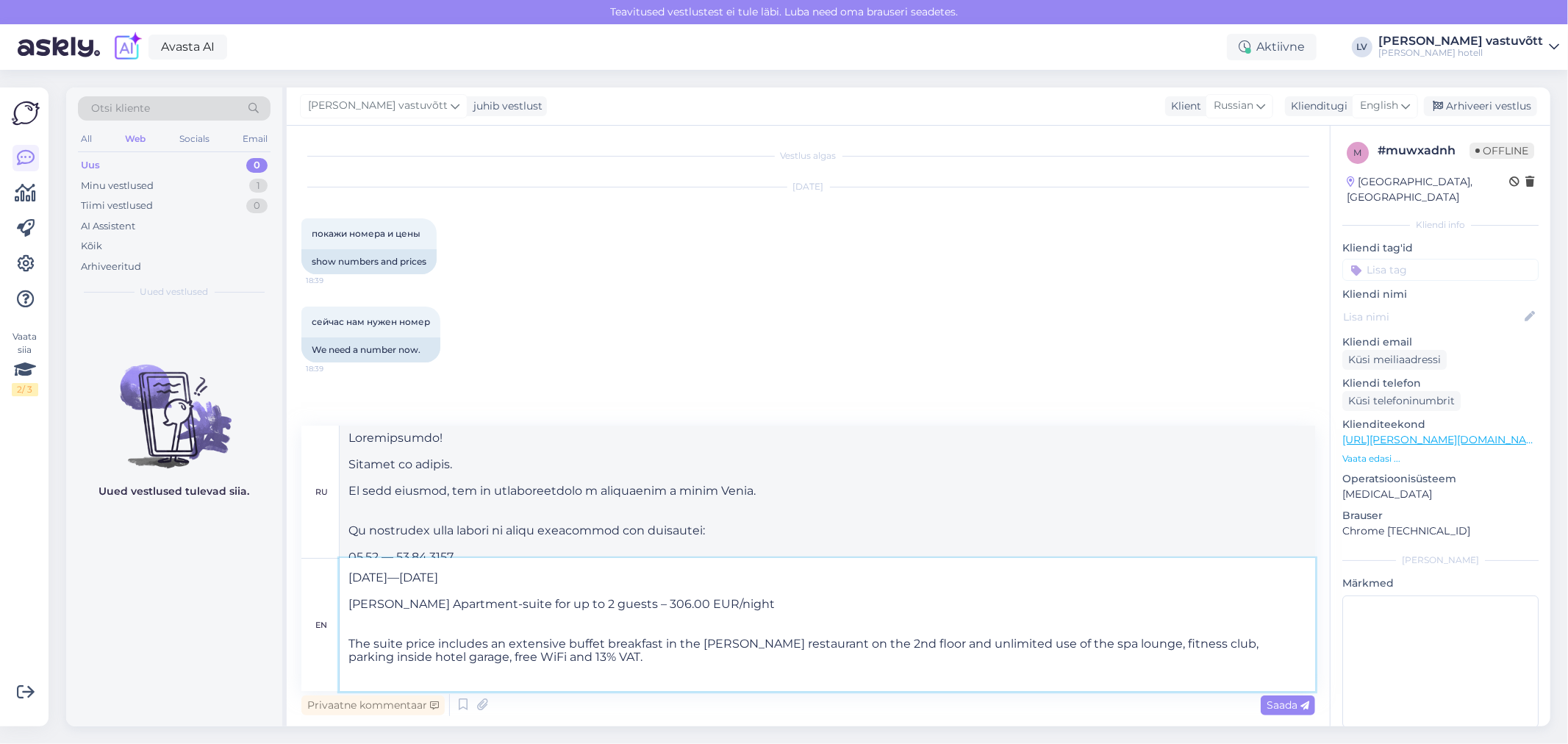
type textarea "Здравствуйте! Спасибо за письмо. Мы рады слышать, что вы заинтересованы в прожи…"
click at [612, 602] on textarea "Hello! Thank you for the letter. We are glad to hear that you are interested in…" at bounding box center [827, 624] width 976 height 133
type textarea "Hello! Thank you for the letter. We are glad to hear that you are interested in…"
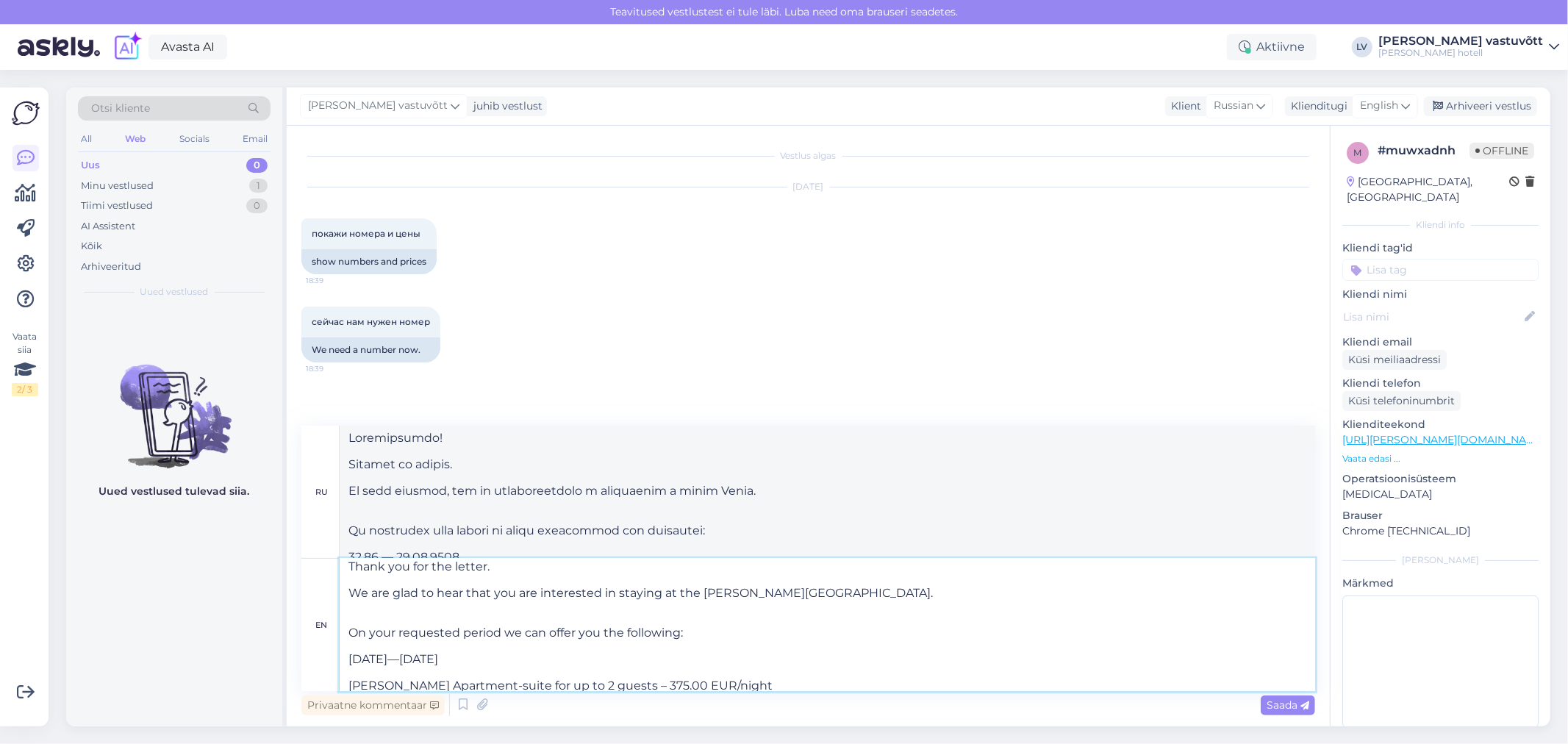
type textarea "Здравствуйте! Спасибо за письмо. Мы рады слышать, что вы заинтересованы в прожи…"
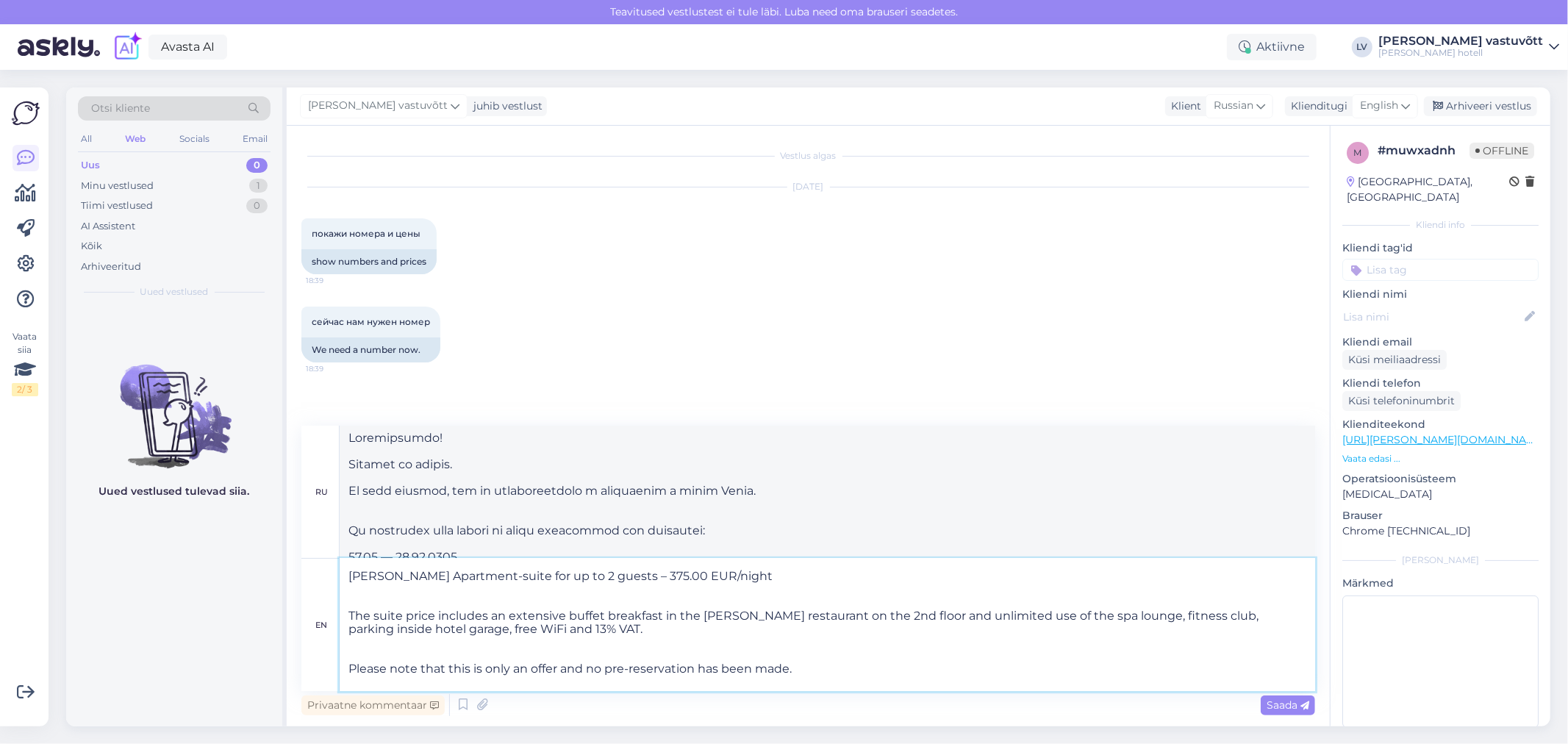
scroll to position [262, 0]
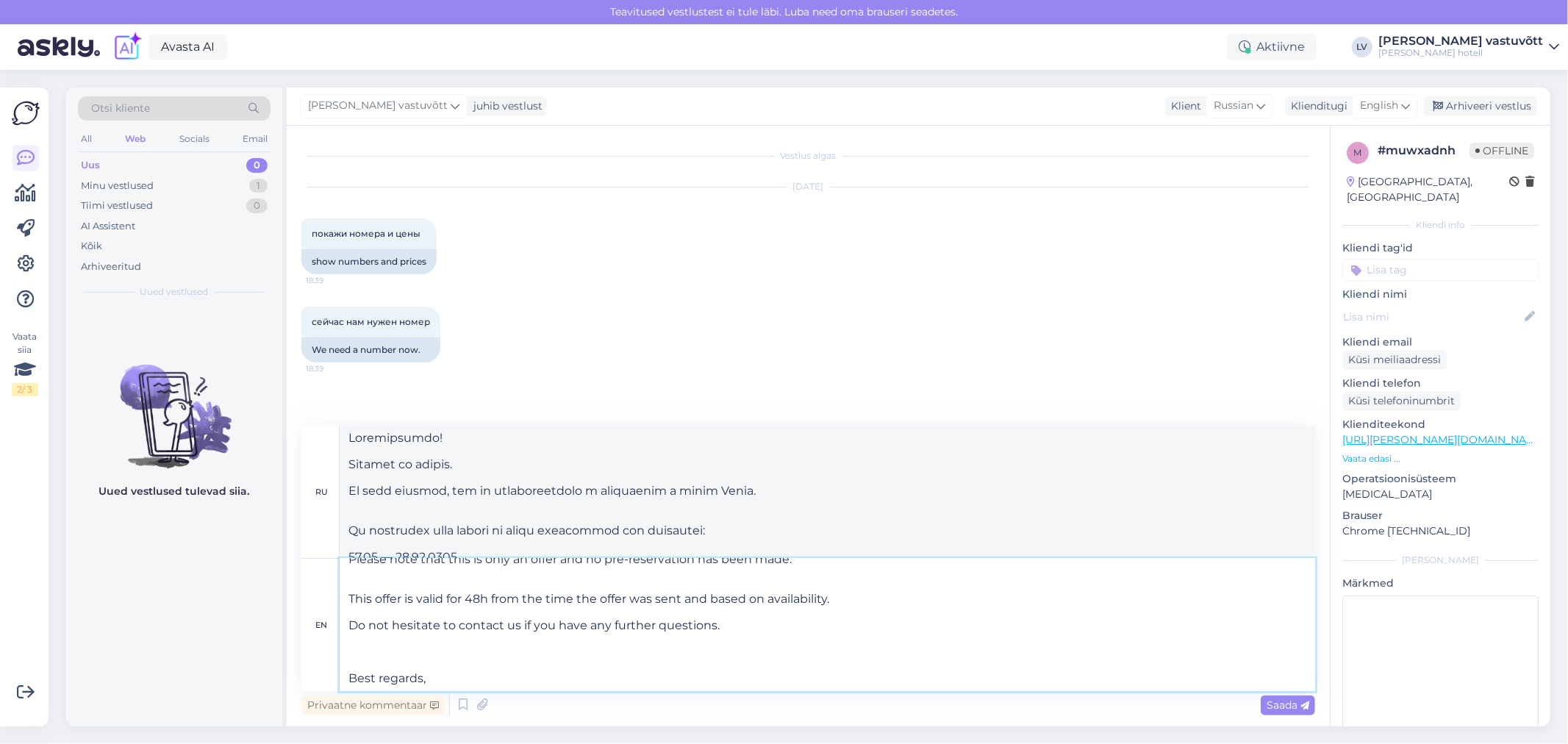
click at [483, 664] on textarea "Hello! Thank you for the letter. We are glad to hear that you are interested in…" at bounding box center [827, 624] width 976 height 133
type textarea "Hello! Thank you for the letter. We are glad to hear that you are interested in…"
type textarea "Здравствуйте! Спасибо за письмо. Мы рады слышать, что вы заинтересованы в прожи…"
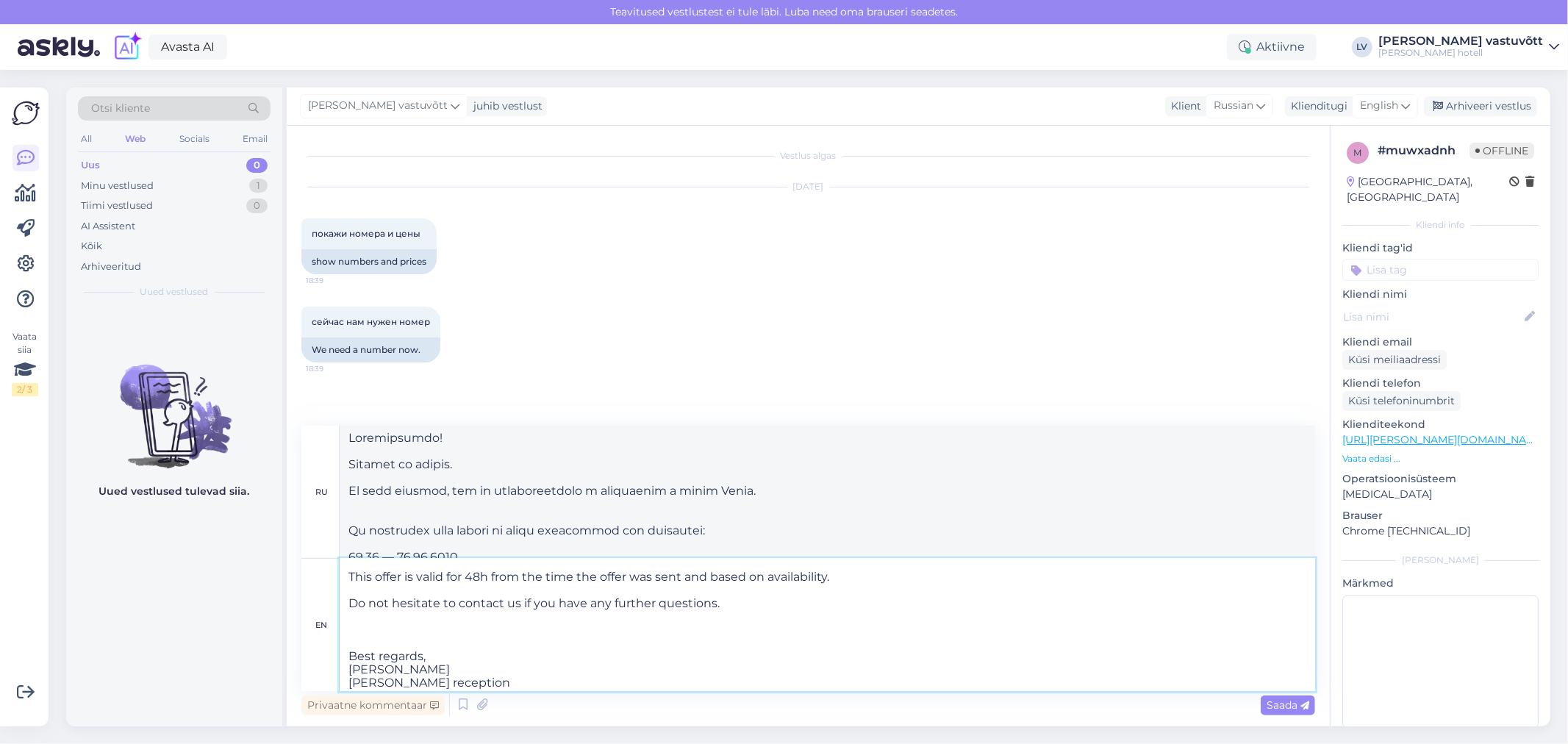
type textarea "Hello! Thank you for the letter. We are glad to hear that you are interested in…"
type textarea "Здравствуйте! Спасибо за письмо. Мы рады слышать, что вы заинтересованы в прожи…"
type textarea "Hello! Thank you for the letter. We are glad to hear that you are interested in…"
type textarea "Здравствуйте! Спасибо за письмо. Мы рады слышать, что вы заинтересованы в прожи…"
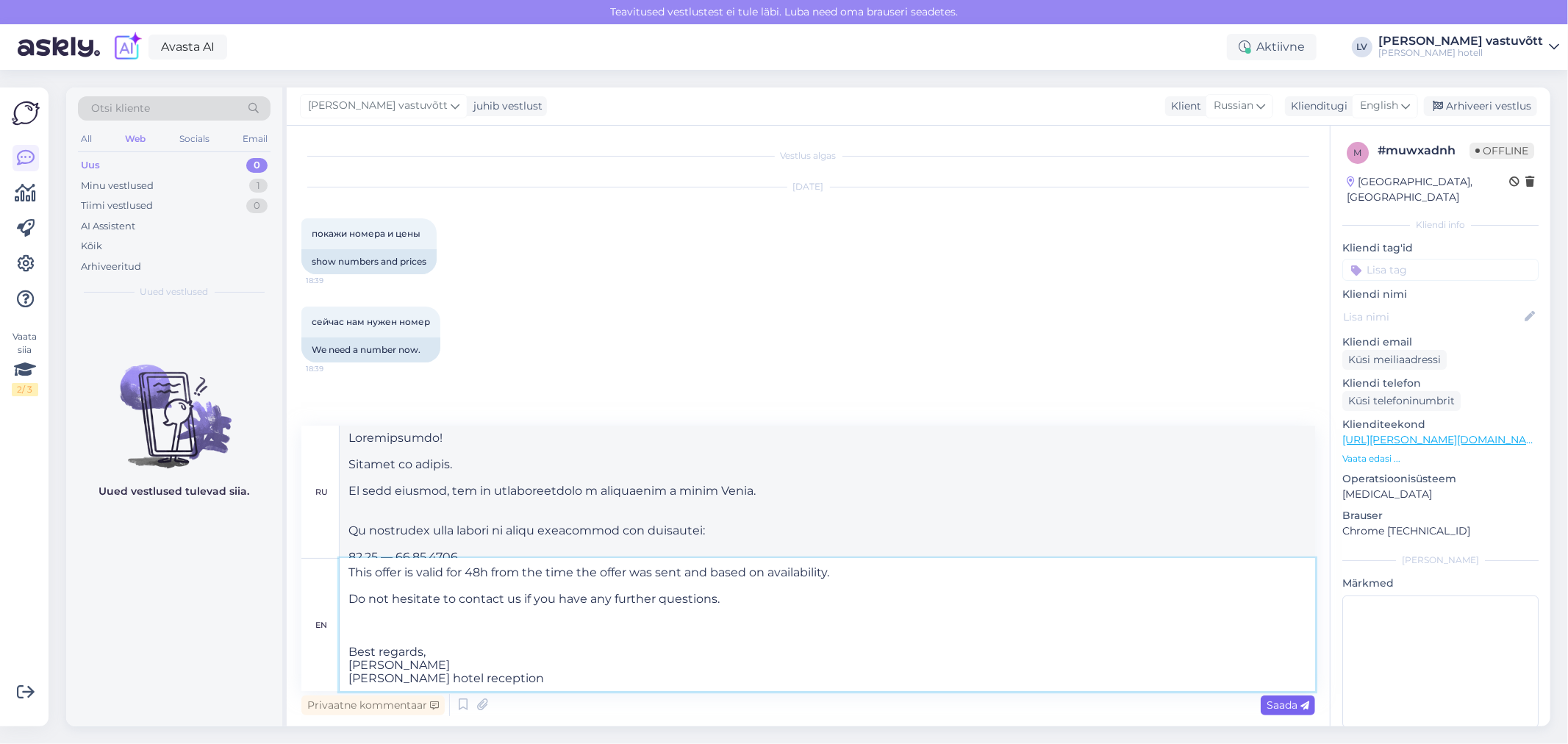
type textarea "Hello! Thank you for the letter. We are glad to hear that you are interested in…"
click at [1280, 707] on span "Saada" at bounding box center [1288, 704] width 43 height 13
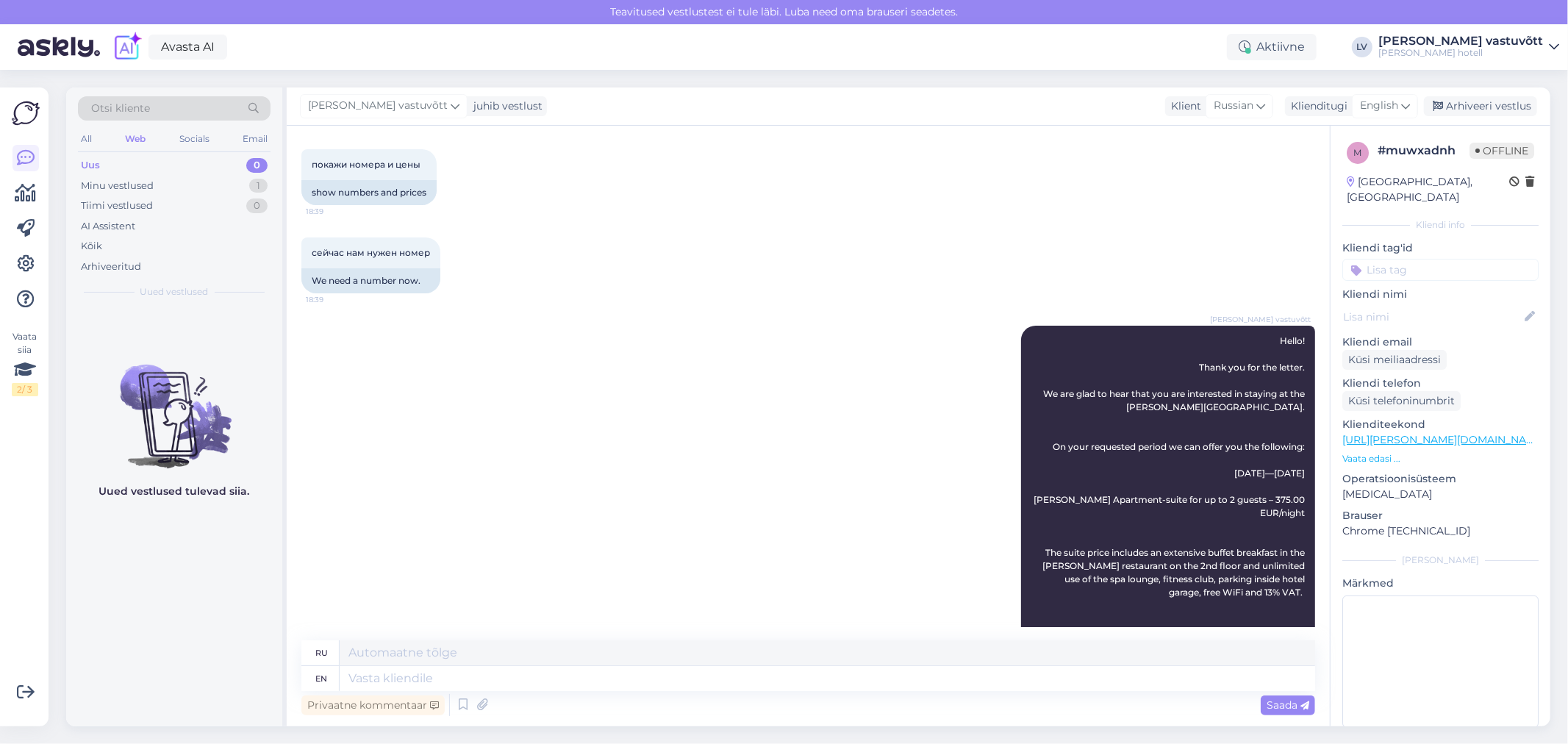
scroll to position [0, 0]
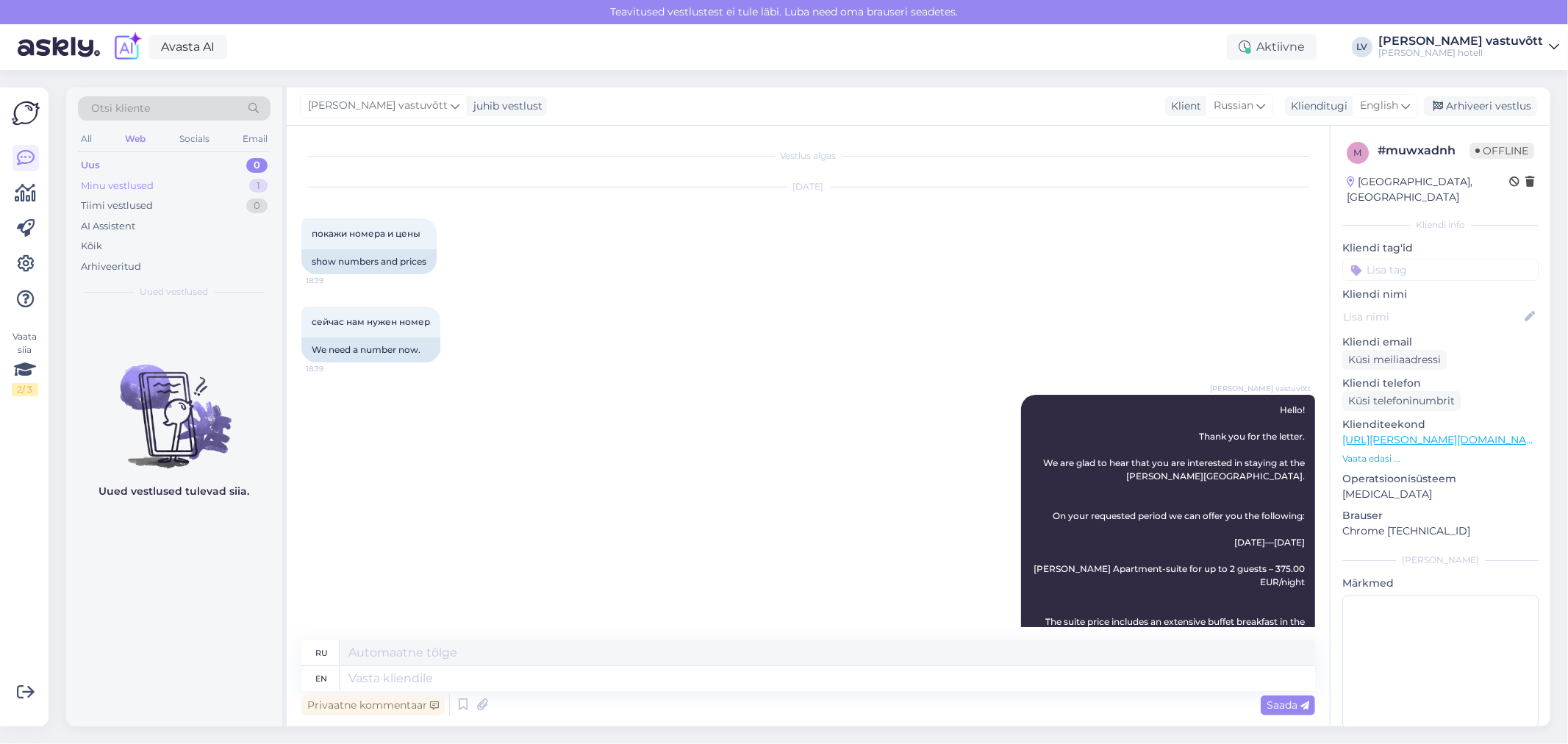
click at [124, 188] on div "Minu vestlused" at bounding box center [117, 186] width 73 height 15
